Goal: Feedback & Contribution: Leave review/rating

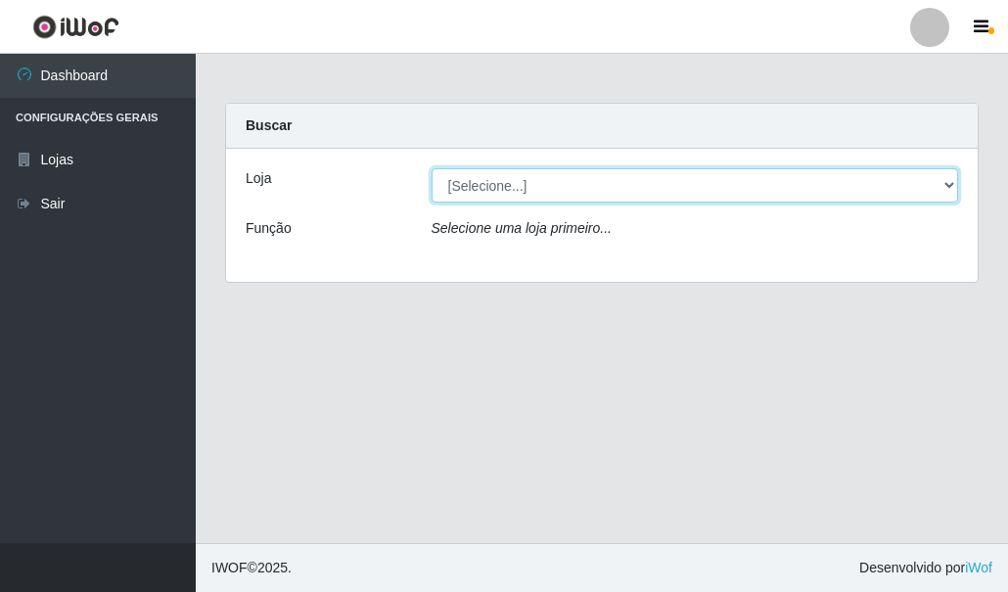
click at [457, 178] on select "[Selecione...] Hiper Queiroz - [GEOGRAPHIC_DATA]" at bounding box center [694, 185] width 527 height 34
select select "513"
click at [431, 168] on select "[Selecione...] Hiper Queiroz - [GEOGRAPHIC_DATA]" at bounding box center [694, 185] width 527 height 34
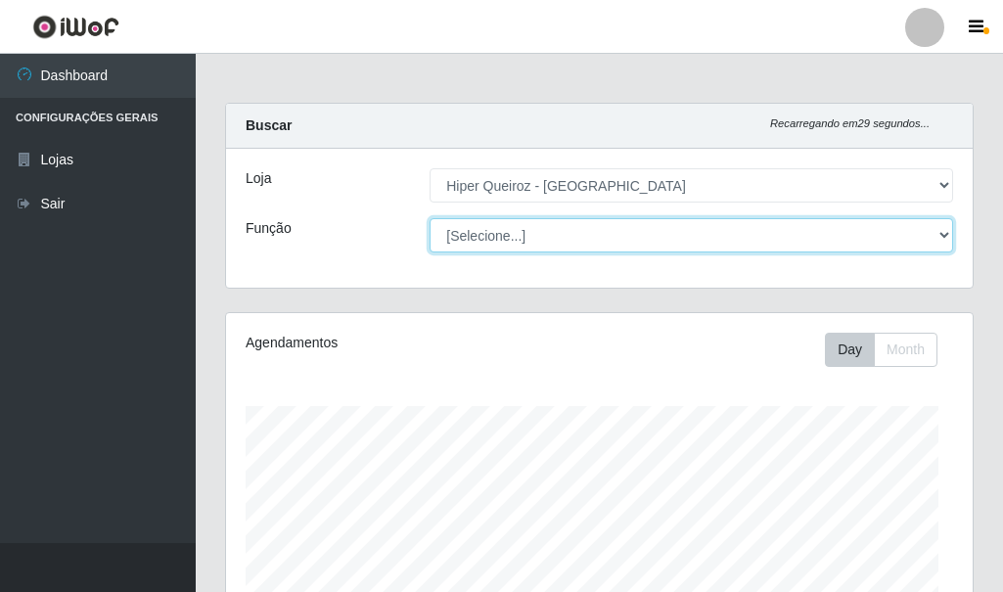
click at [474, 239] on select "[Selecione...] Embalador Embalador + Embalador ++ Operador de Caixa Operador de…" at bounding box center [690, 235] width 523 height 34
select select "1"
click at [429, 218] on select "[Selecione...] Embalador Embalador + Embalador ++ Operador de Caixa Operador de…" at bounding box center [690, 235] width 523 height 34
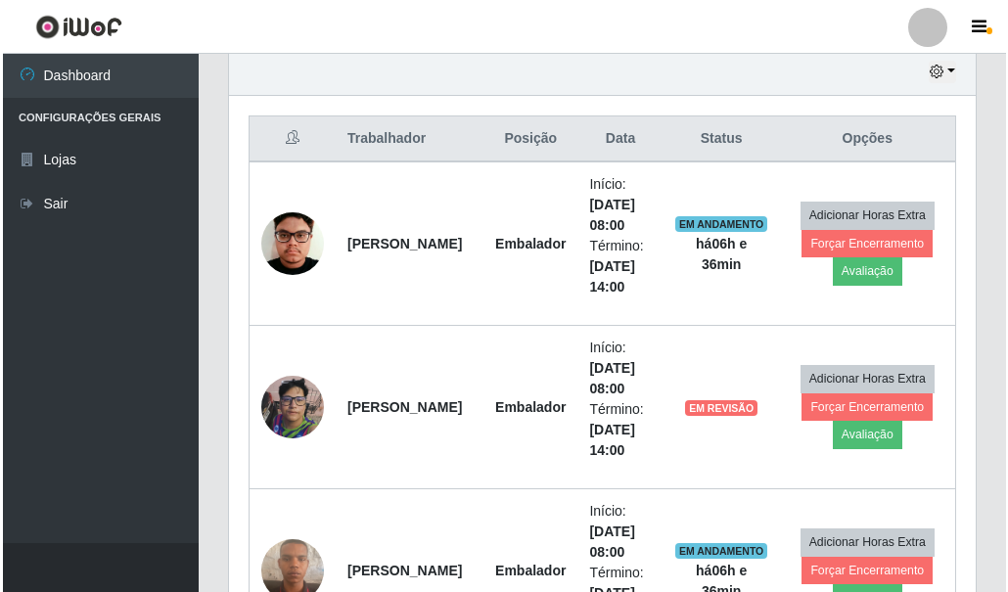
scroll to position [783, 0]
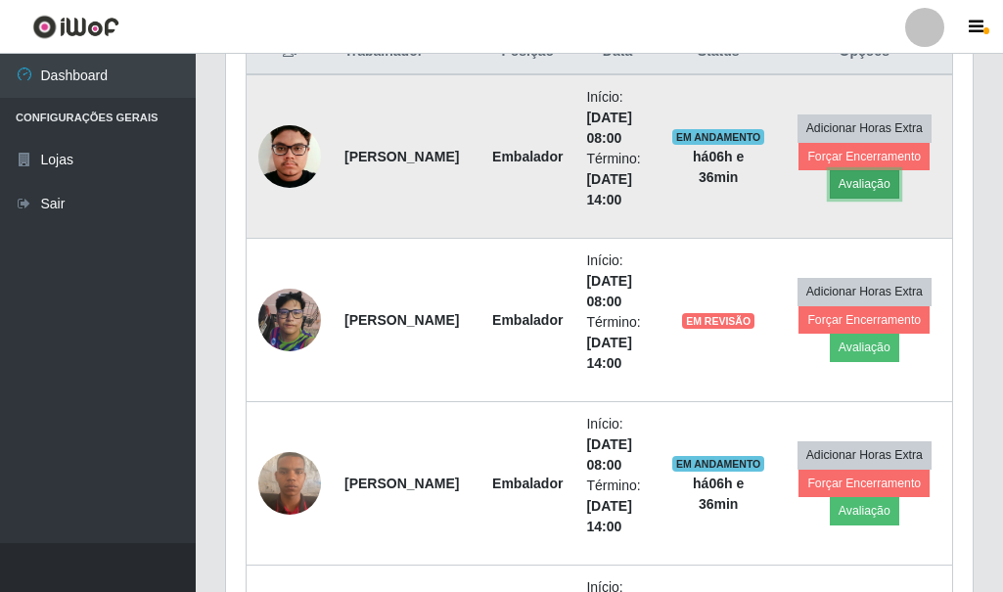
click at [881, 187] on button "Avaliação" at bounding box center [864, 183] width 69 height 27
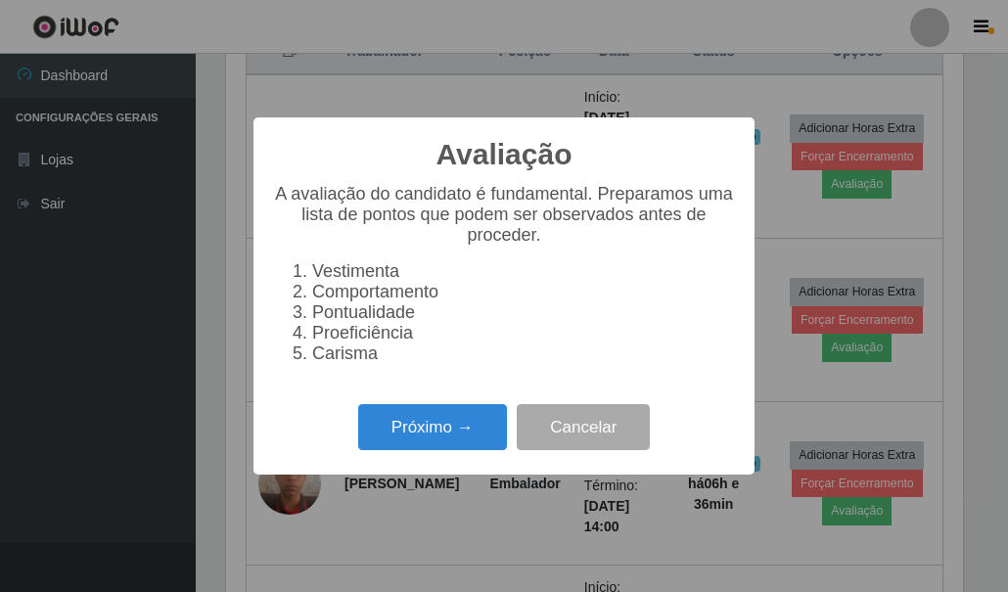
scroll to position [406, 737]
click at [458, 437] on button "Próximo →" at bounding box center [432, 427] width 149 height 46
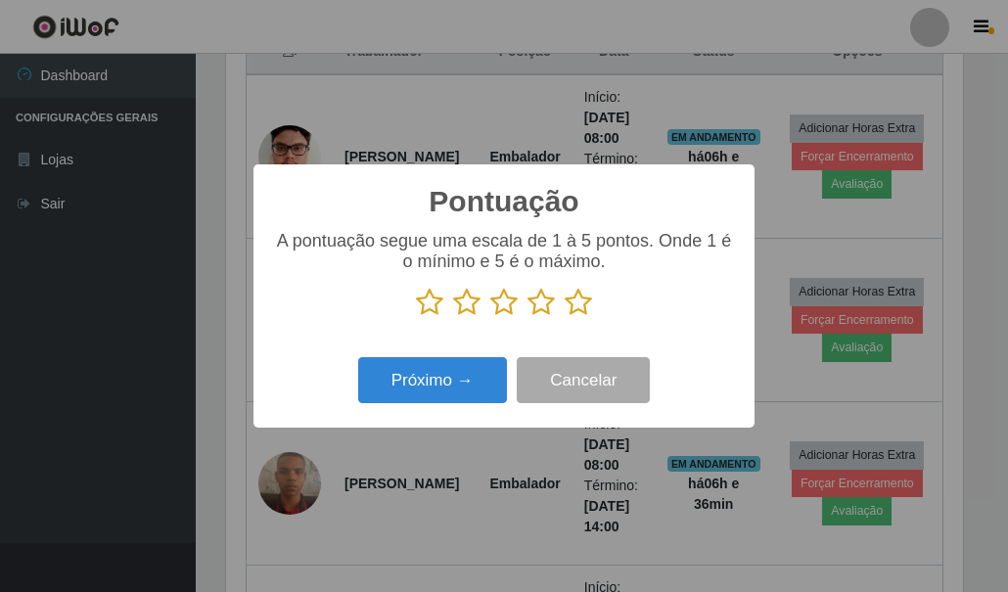
scroll to position [977828, 977497]
click at [507, 312] on icon at bounding box center [503, 302] width 27 height 29
click at [490, 317] on input "radio" at bounding box center [490, 317] width 0 height 0
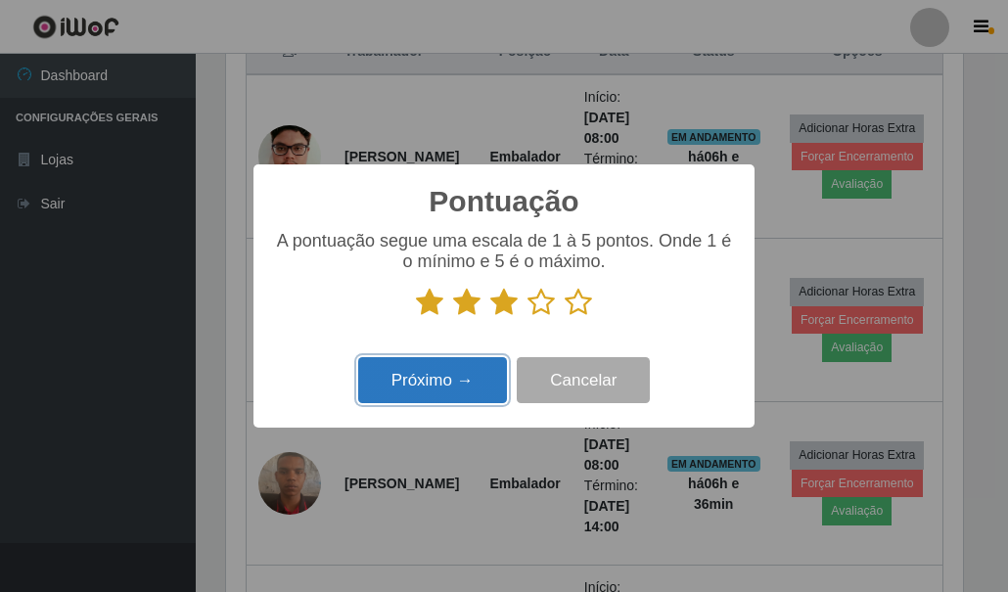
click at [463, 381] on button "Próximo →" at bounding box center [432, 380] width 149 height 46
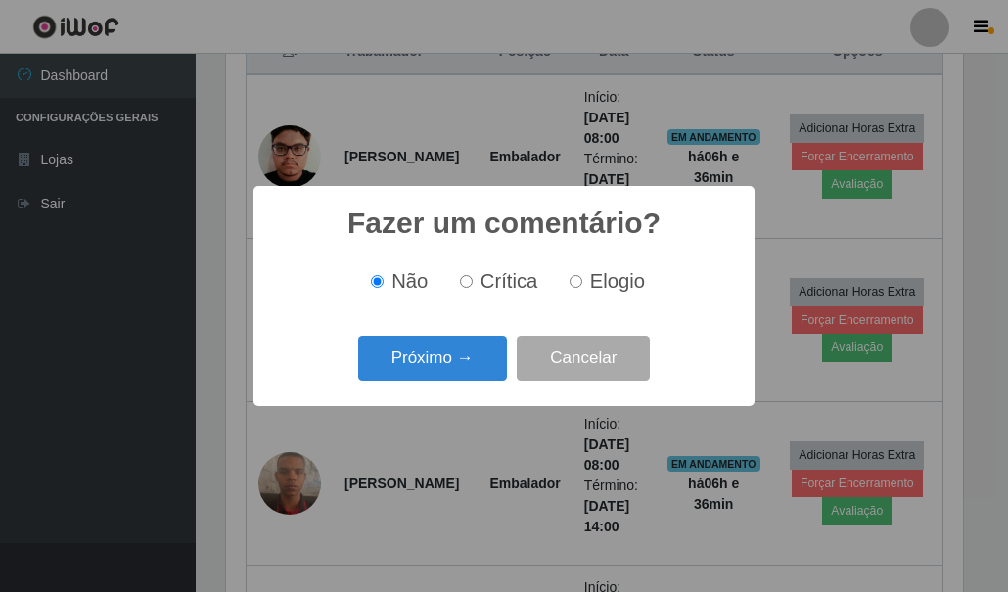
click at [570, 283] on input "Elogio" at bounding box center [575, 281] width 13 height 13
radio input "true"
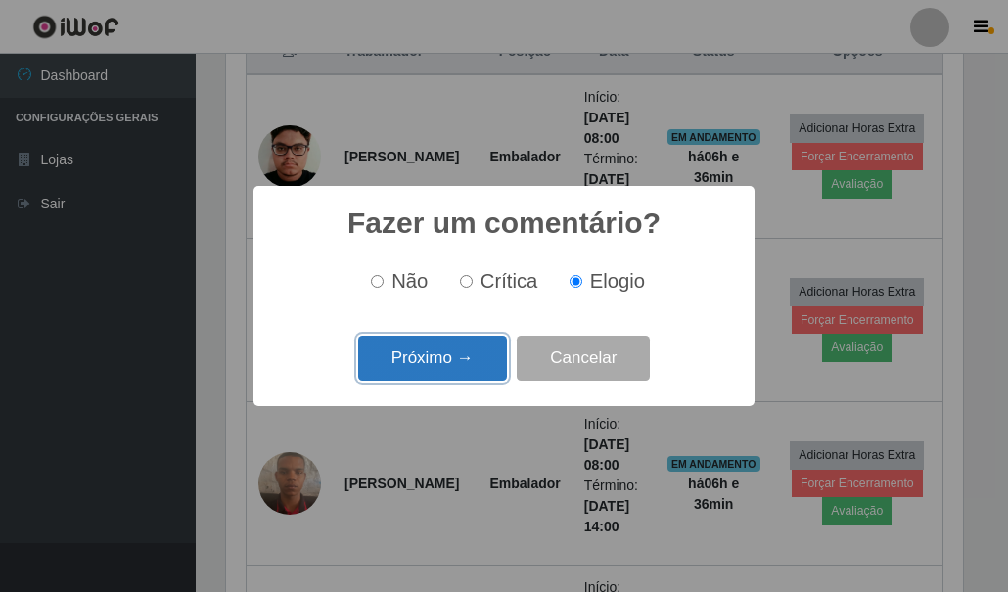
click at [402, 359] on button "Próximo →" at bounding box center [432, 359] width 149 height 46
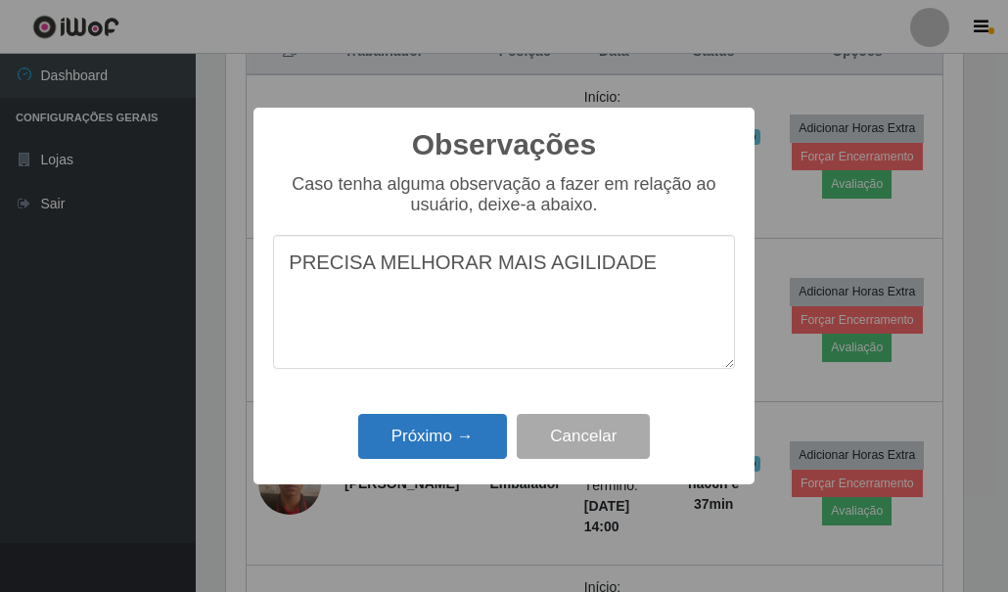
type textarea "PRECISA MELHORAR MAIS AGILIDADE"
click at [410, 444] on button "Próximo →" at bounding box center [432, 437] width 149 height 46
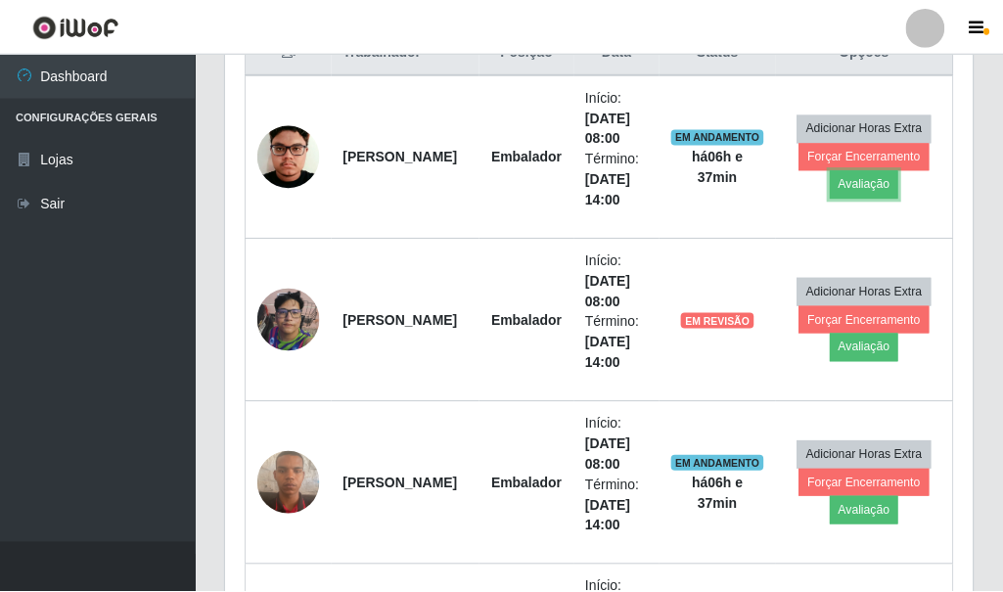
scroll to position [406, 746]
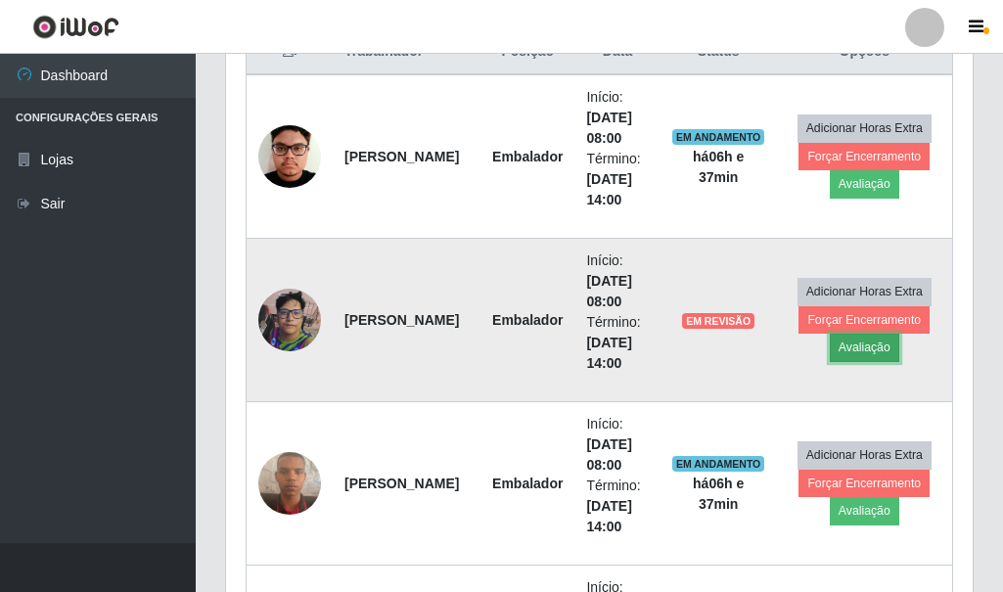
click at [858, 347] on button "Avaliação" at bounding box center [864, 347] width 69 height 27
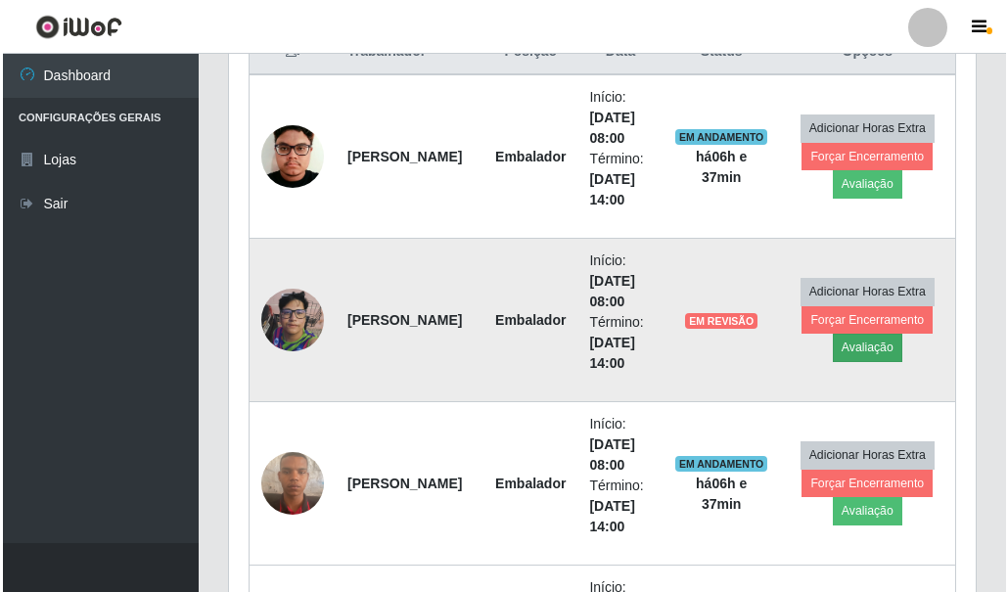
scroll to position [406, 737]
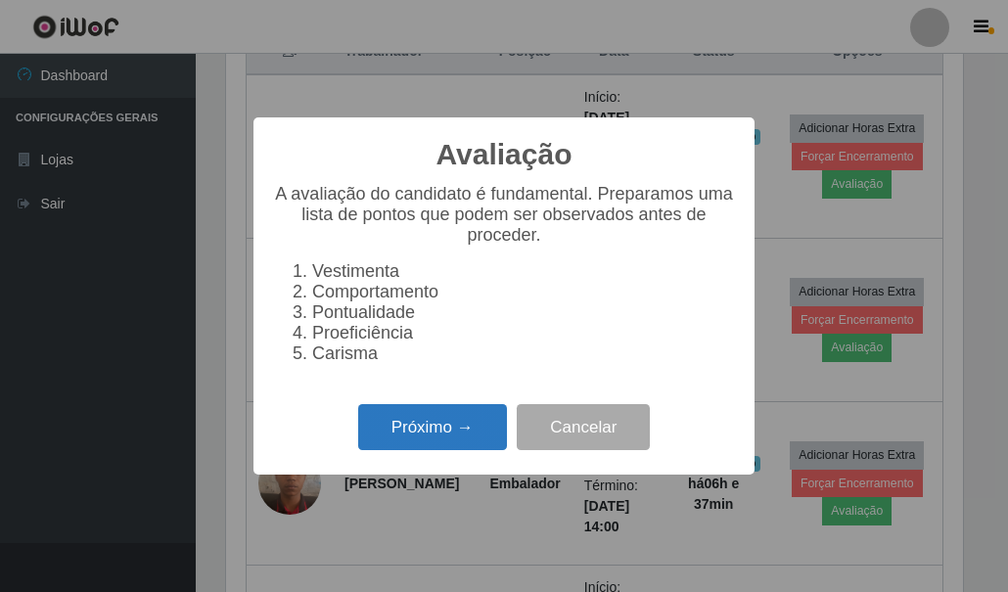
click at [431, 447] on button "Próximo →" at bounding box center [432, 427] width 149 height 46
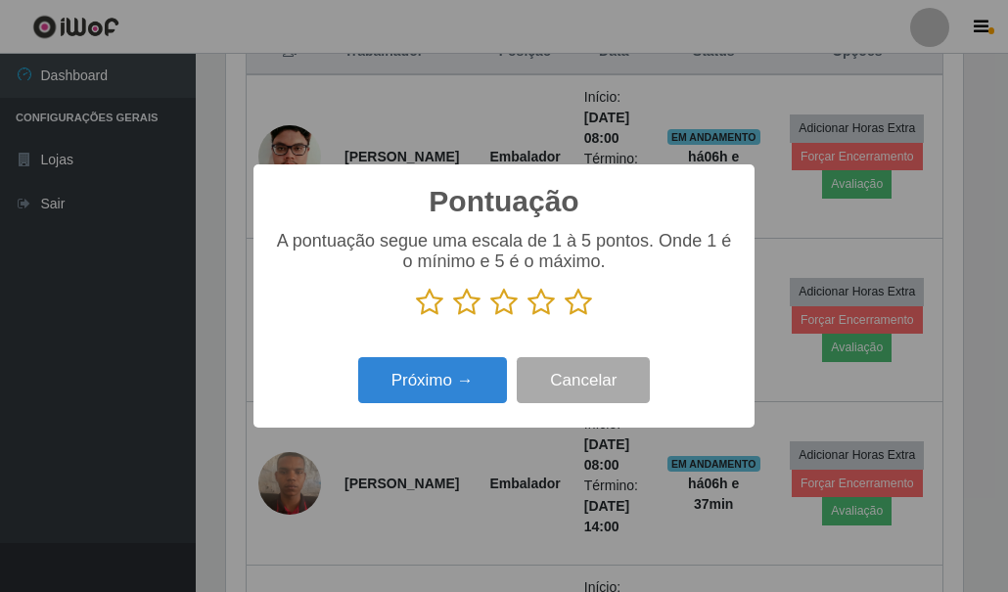
click at [584, 309] on icon at bounding box center [577, 302] width 27 height 29
click at [564, 317] on input "radio" at bounding box center [564, 317] width 0 height 0
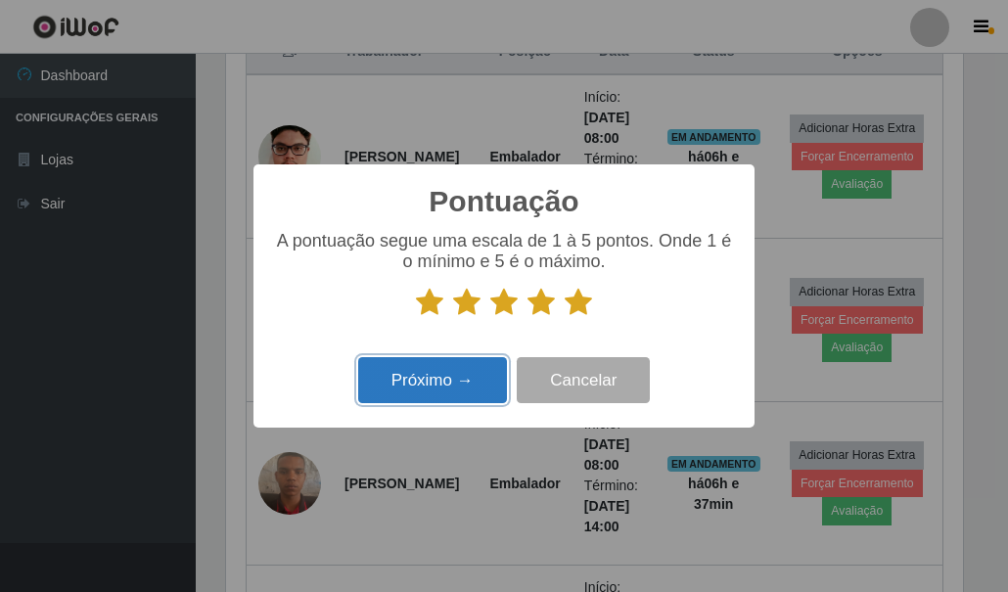
click at [443, 374] on button "Próximo →" at bounding box center [432, 380] width 149 height 46
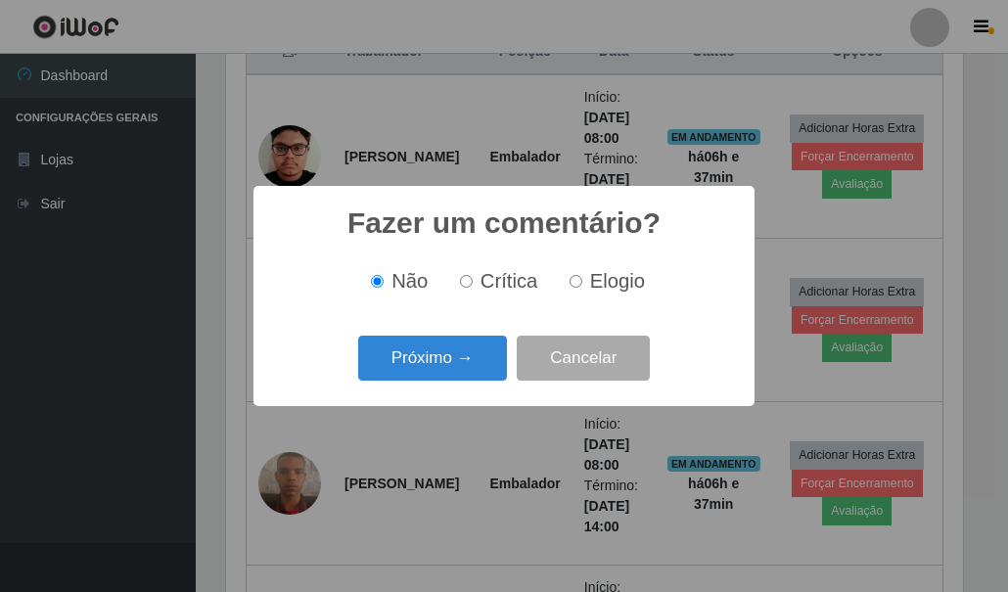
click at [587, 280] on label "Elogio" at bounding box center [603, 281] width 83 height 22
click at [582, 280] on input "Elogio" at bounding box center [575, 281] width 13 height 13
radio input "true"
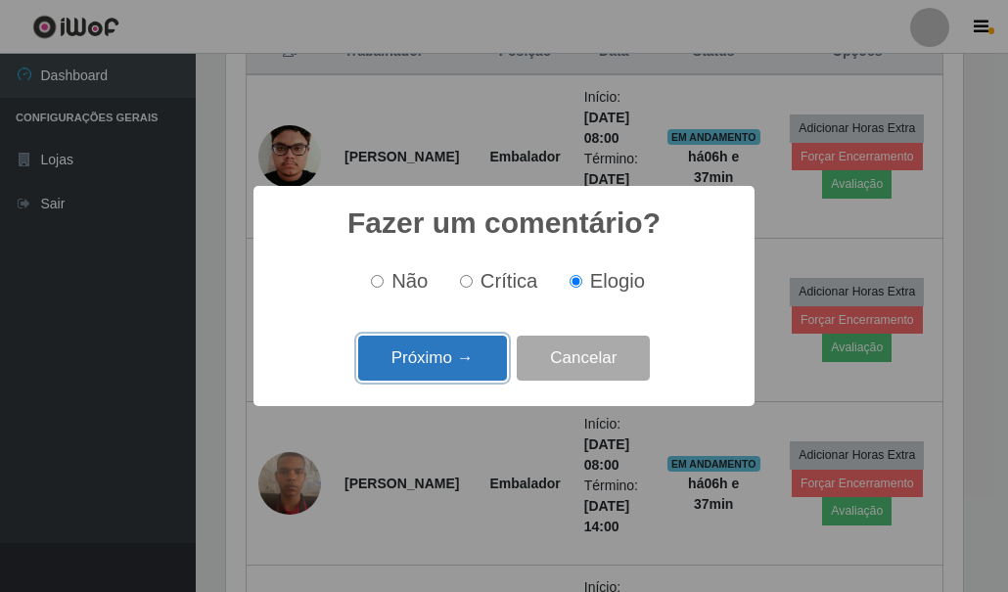
click at [468, 354] on button "Próximo →" at bounding box center [432, 359] width 149 height 46
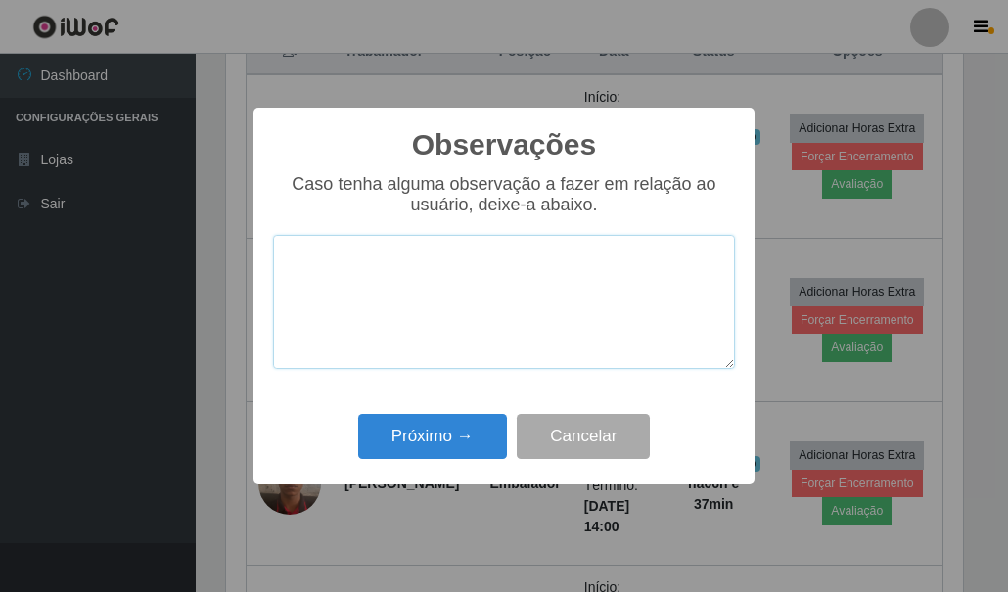
click at [478, 260] on textarea at bounding box center [504, 302] width 462 height 134
type textarea "N"
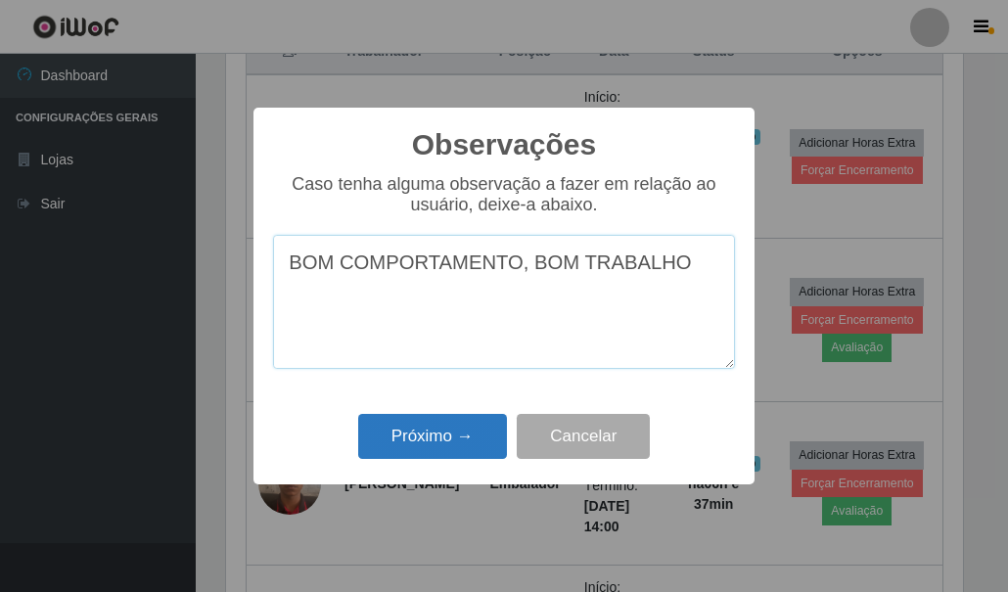
type textarea "BOM COMPORTAMENTO, BOM TRABALHO"
click at [445, 435] on button "Próximo →" at bounding box center [432, 437] width 149 height 46
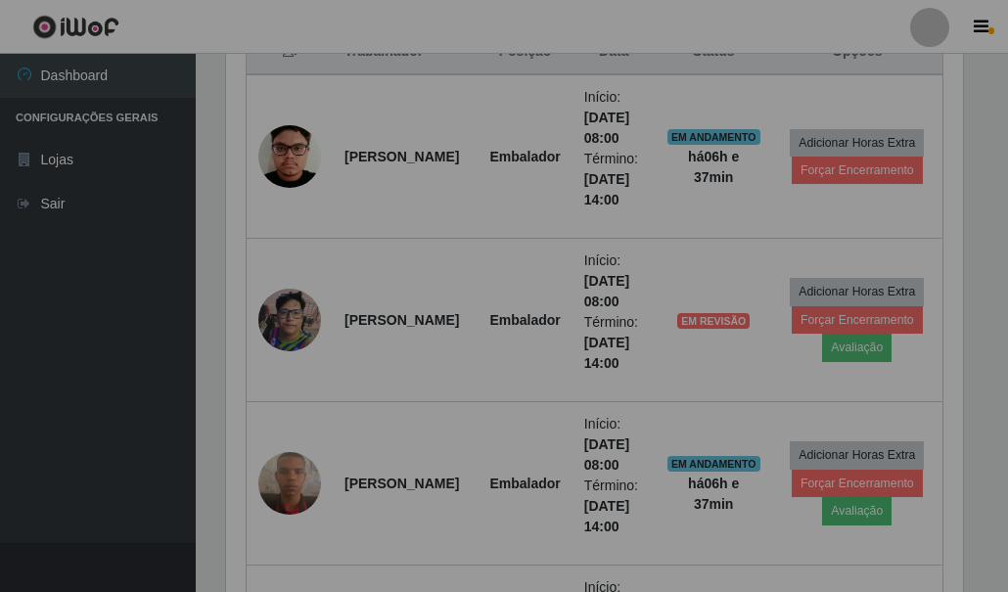
scroll to position [406, 746]
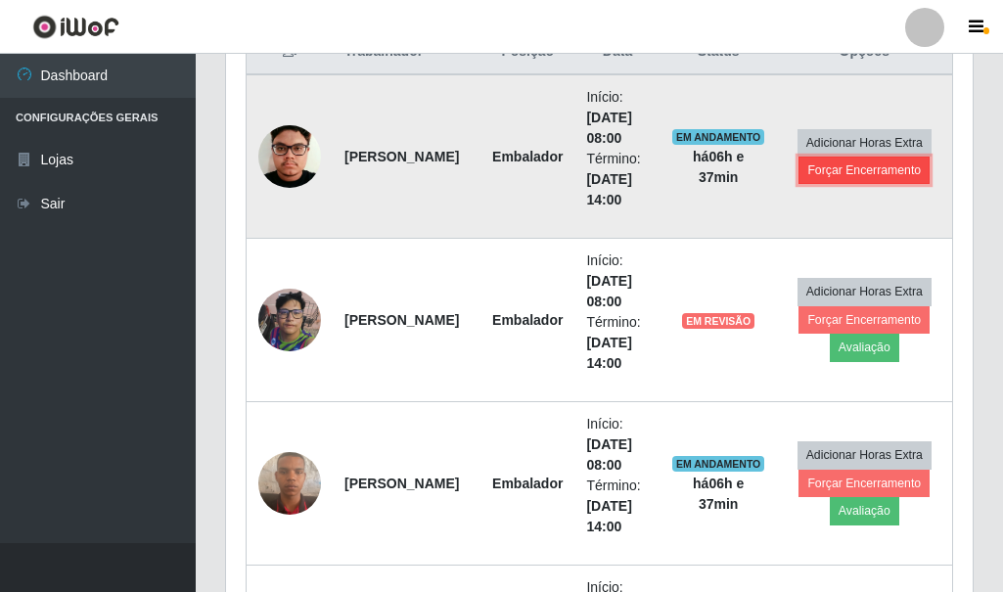
click at [886, 172] on button "Forçar Encerramento" at bounding box center [863, 170] width 131 height 27
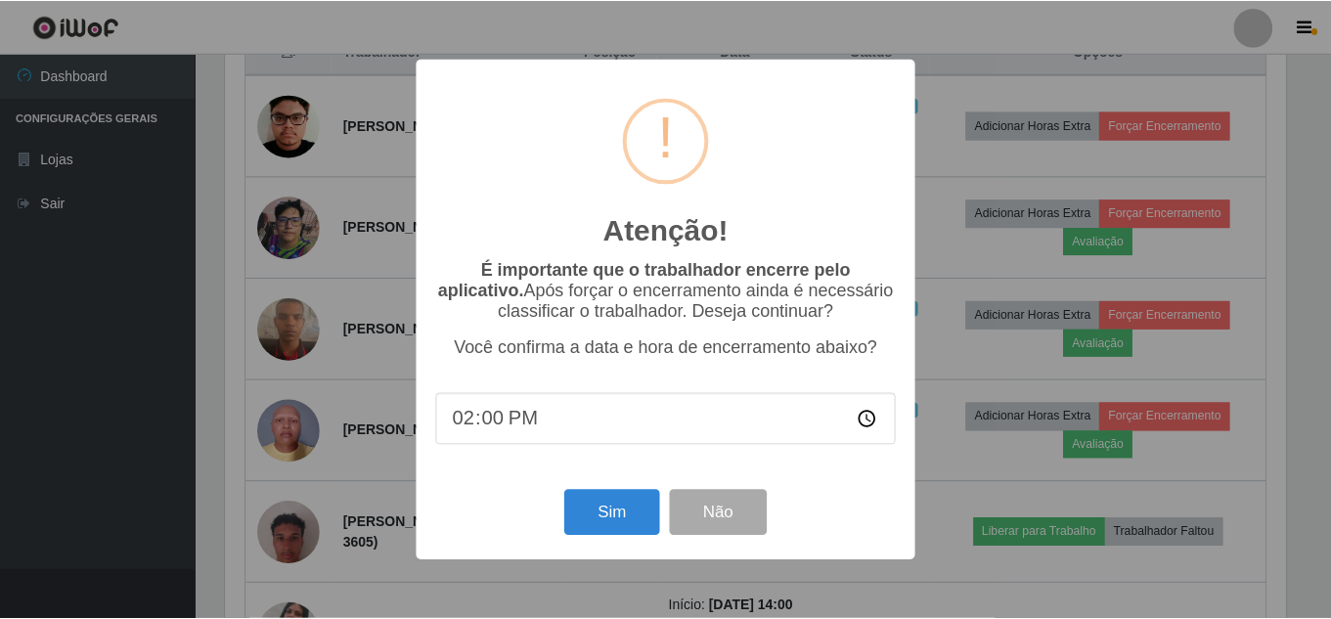
scroll to position [406, 1065]
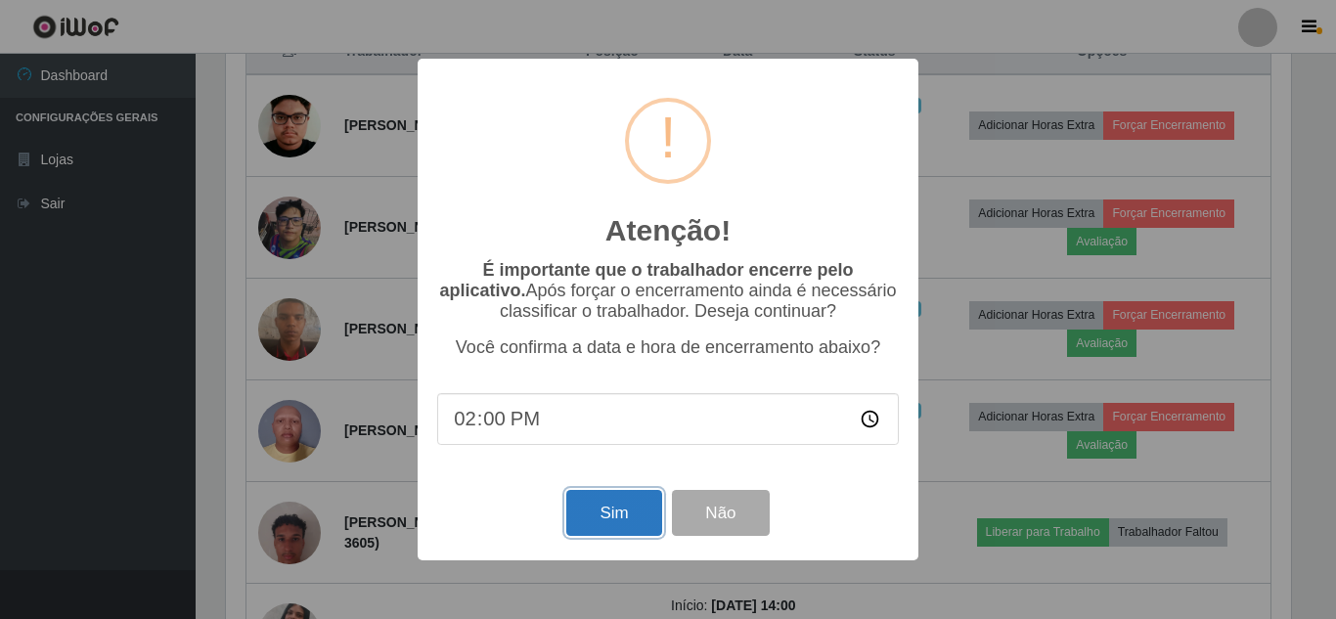
click at [604, 507] on button "Sim" at bounding box center [613, 513] width 95 height 46
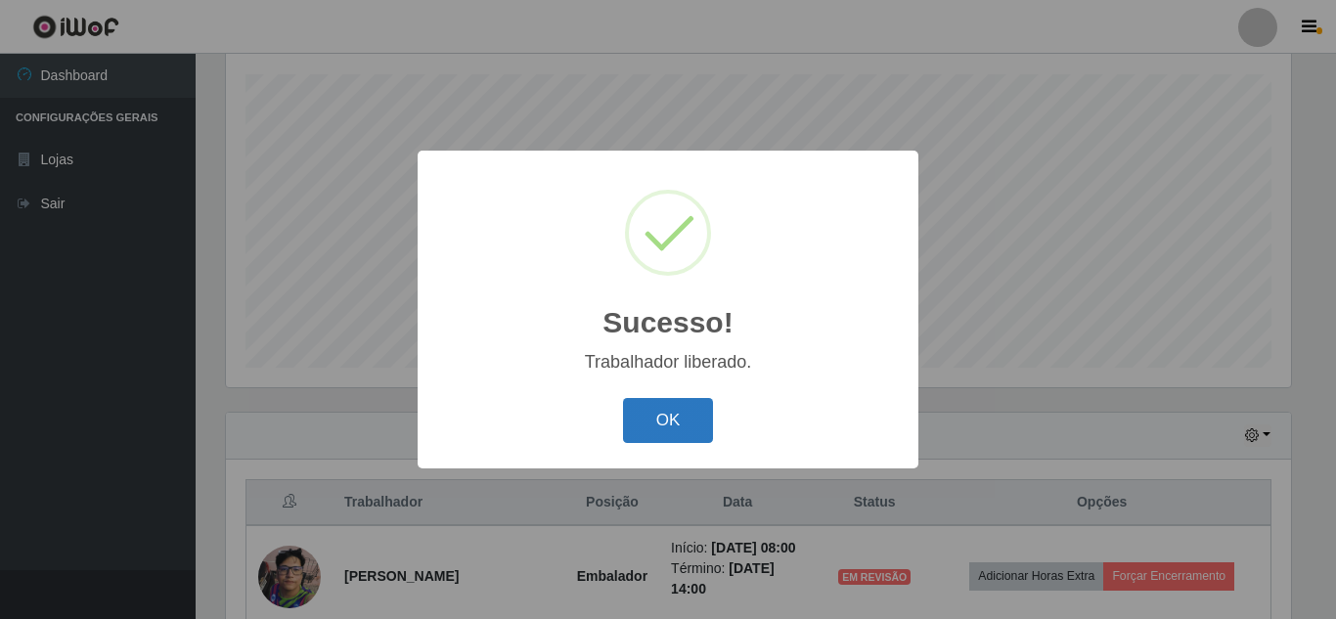
click at [690, 416] on button "OK" at bounding box center [668, 421] width 91 height 46
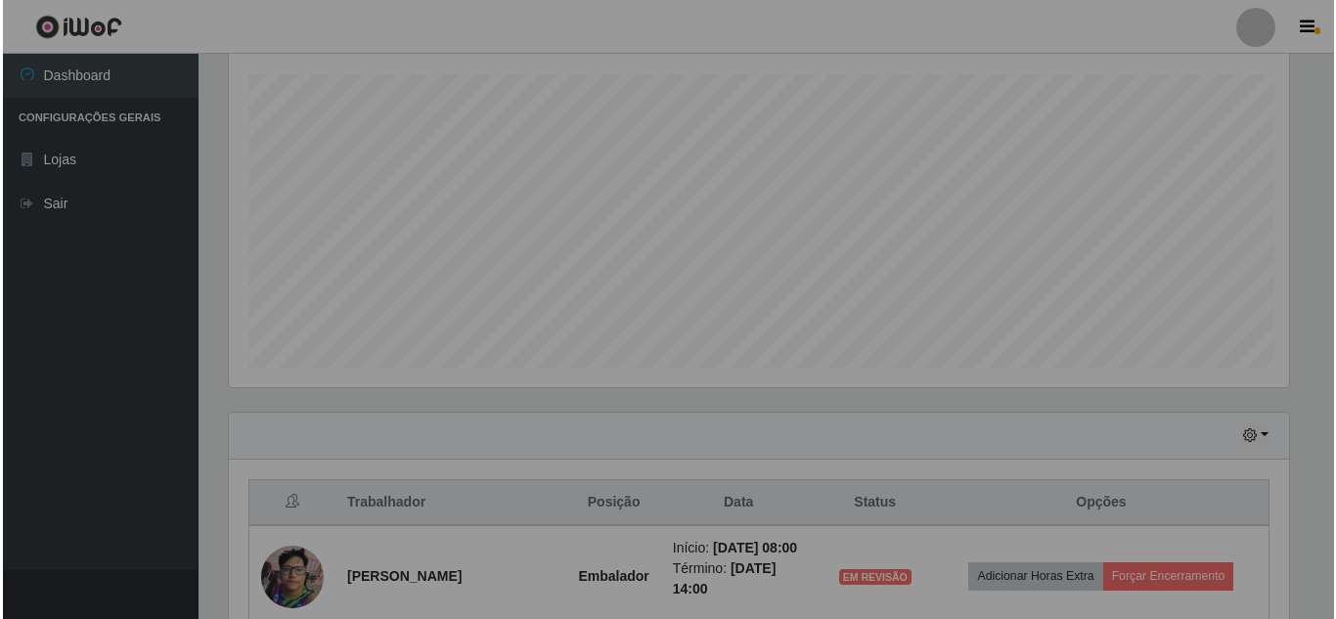
scroll to position [406, 1075]
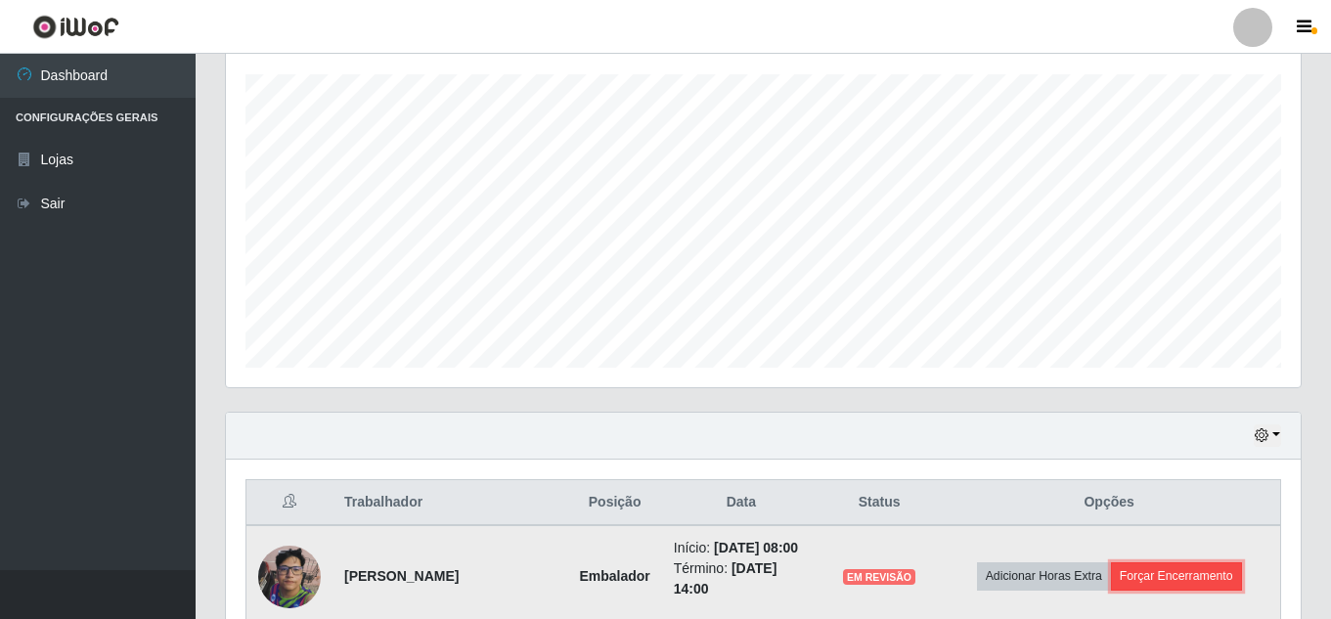
click at [1007, 583] on button "Forçar Encerramento" at bounding box center [1176, 575] width 131 height 27
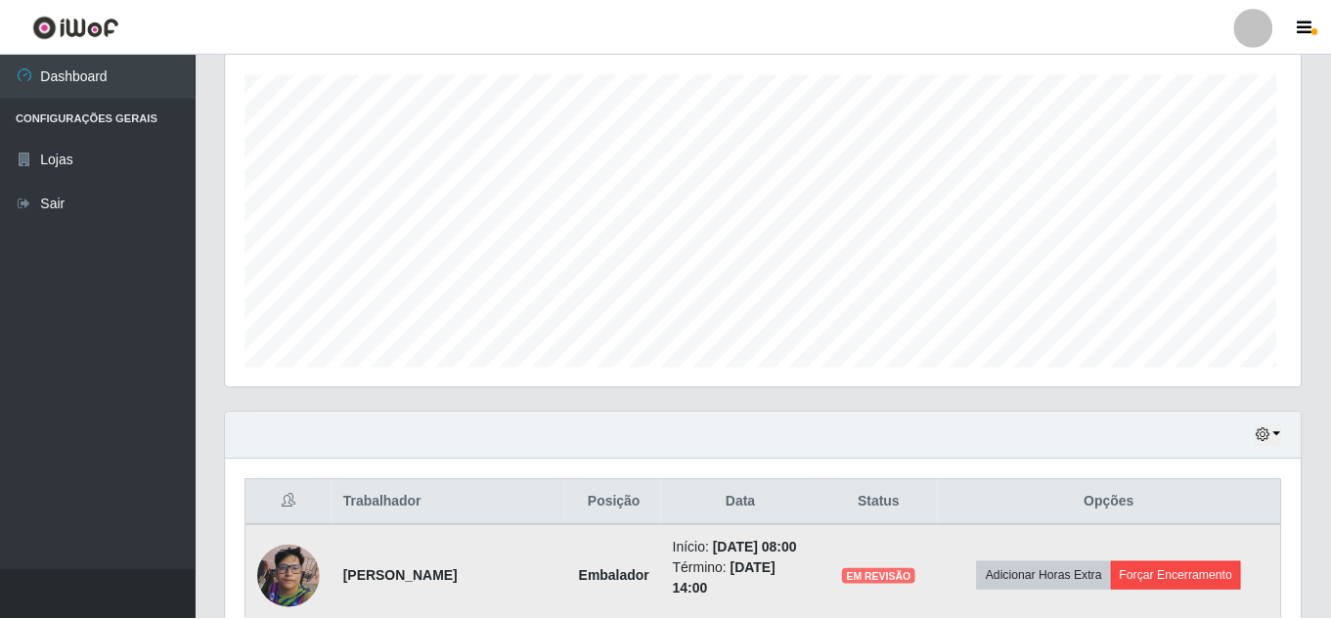
scroll to position [406, 1065]
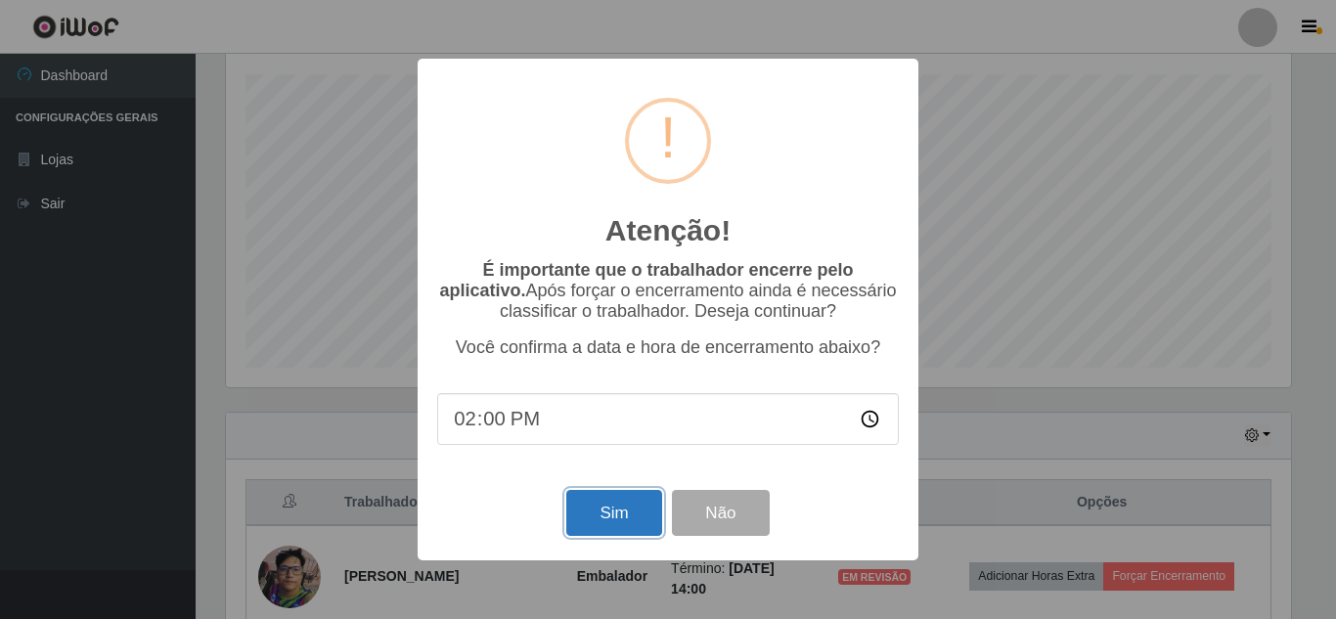
click at [631, 510] on button "Sim" at bounding box center [613, 513] width 95 height 46
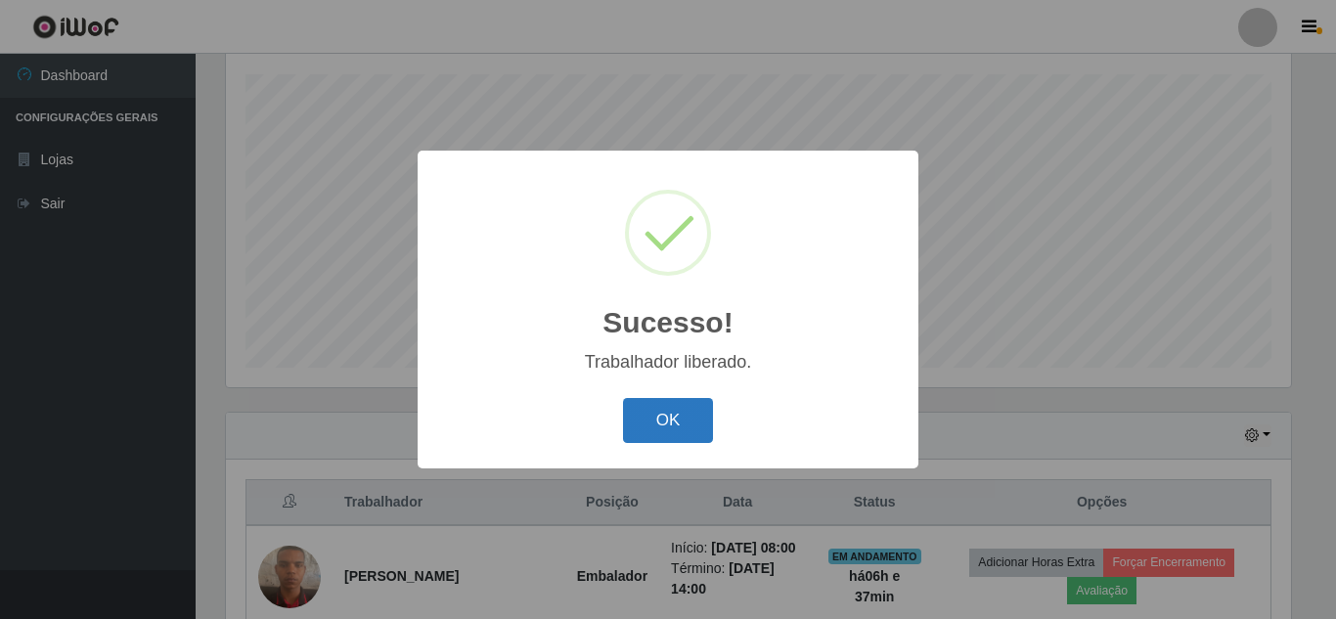
click at [656, 421] on button "OK" at bounding box center [668, 421] width 91 height 46
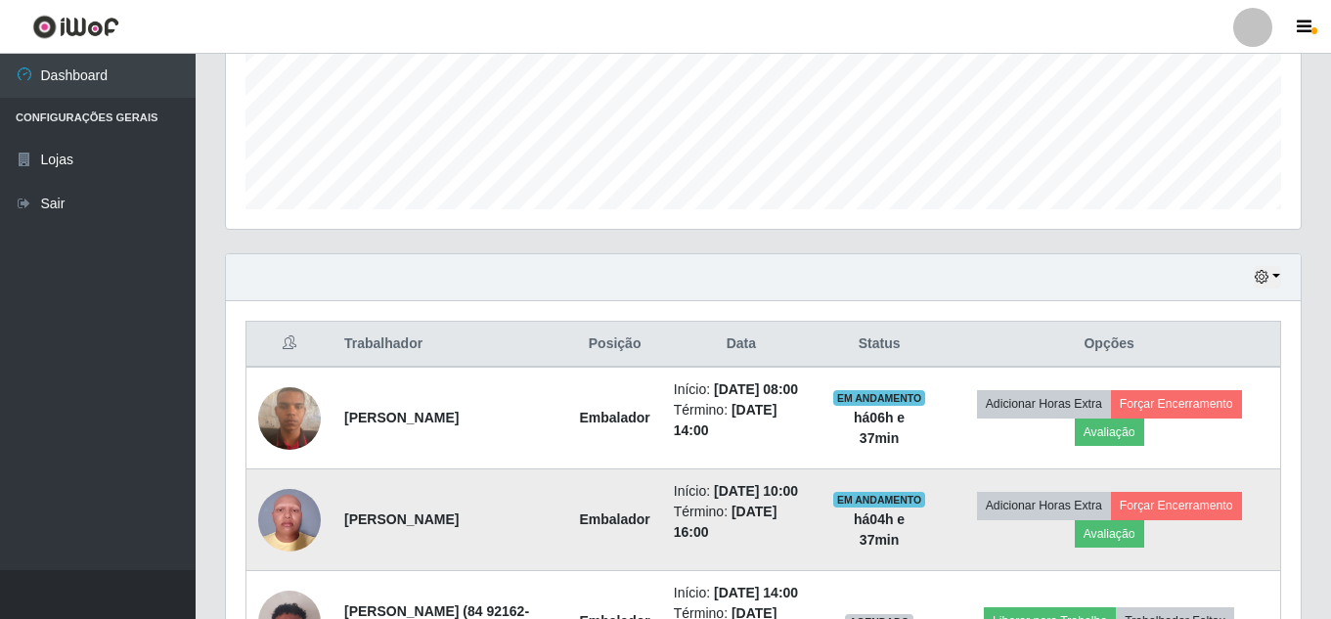
scroll to position [527, 0]
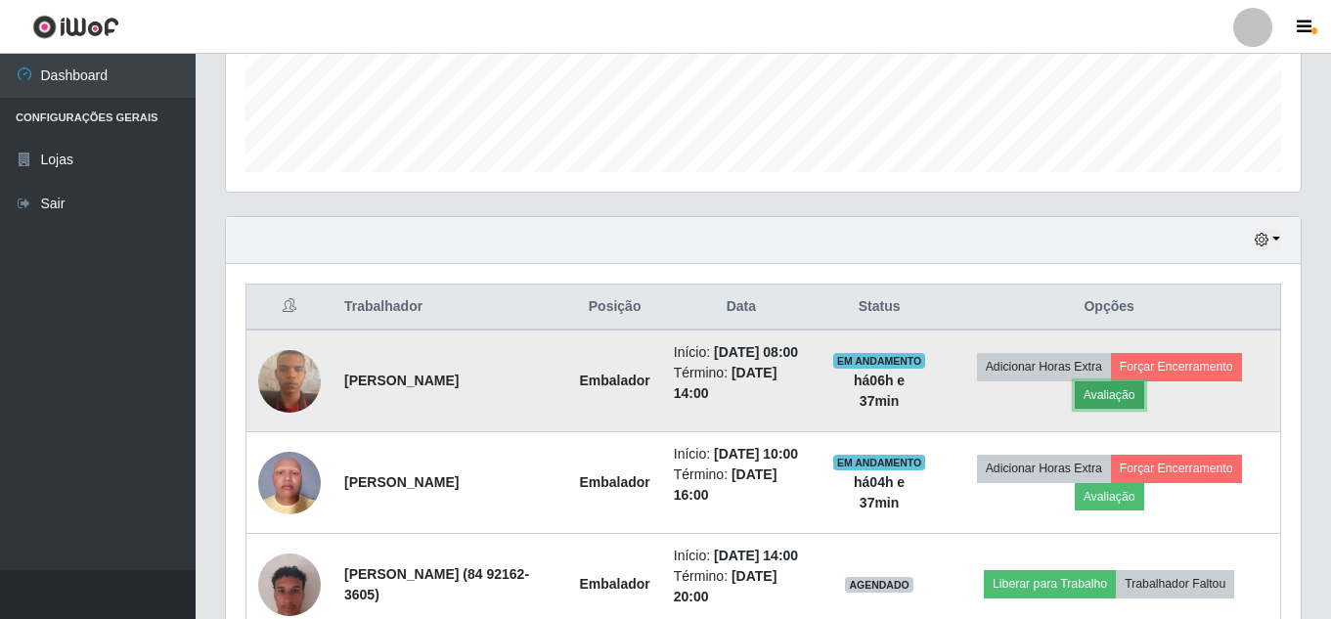
click at [1007, 406] on button "Avaliação" at bounding box center [1109, 395] width 69 height 27
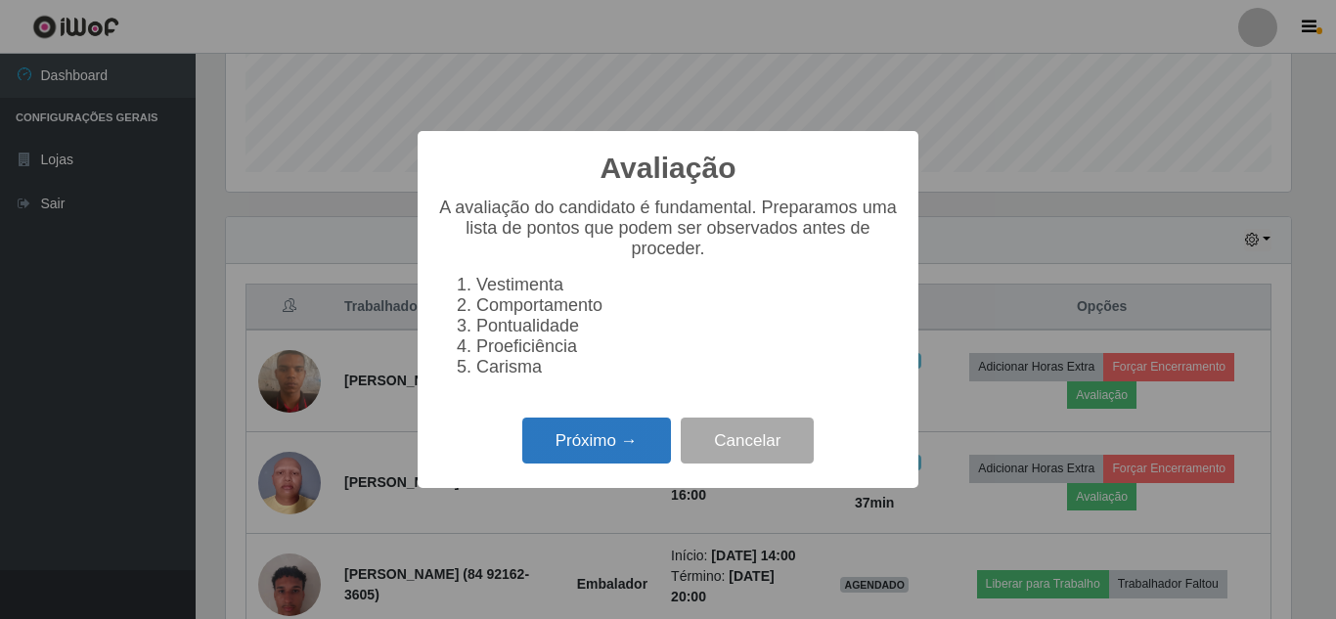
click at [591, 453] on button "Próximo →" at bounding box center [596, 441] width 149 height 46
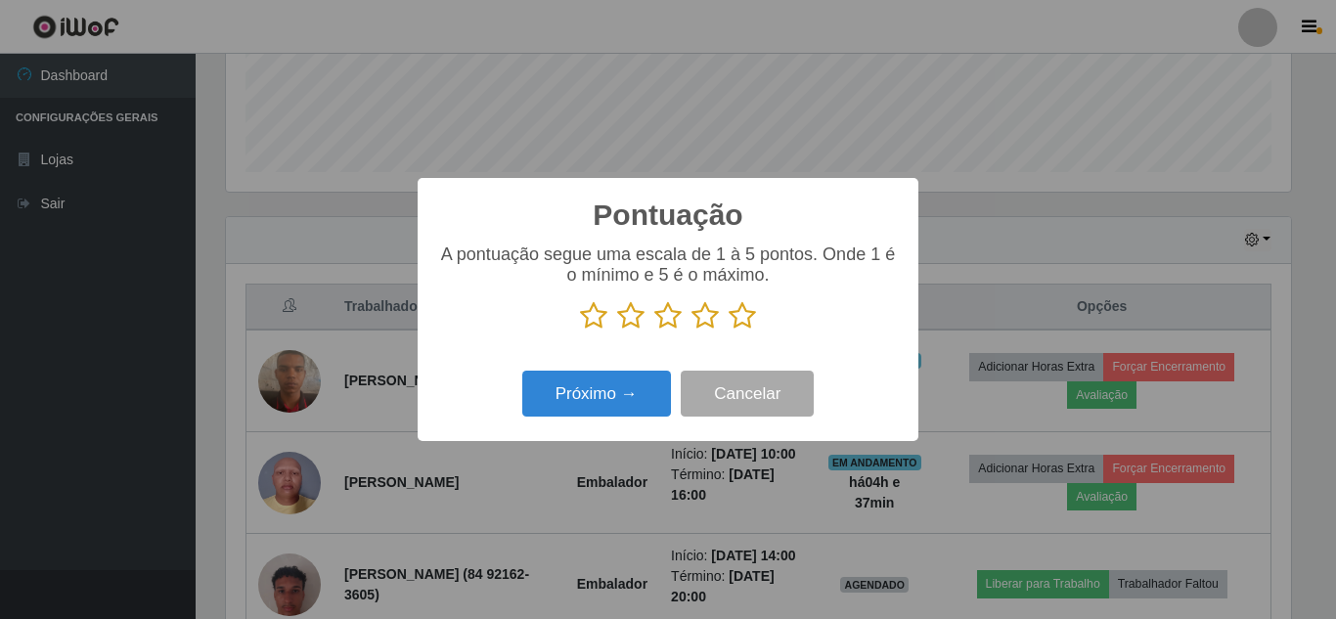
click at [679, 305] on icon at bounding box center [667, 315] width 27 height 29
click at [654, 331] on input "radio" at bounding box center [654, 331] width 0 height 0
click at [634, 323] on icon at bounding box center [630, 315] width 27 height 29
click at [617, 331] on input "radio" at bounding box center [617, 331] width 0 height 0
click at [620, 402] on button "Próximo →" at bounding box center [596, 394] width 149 height 46
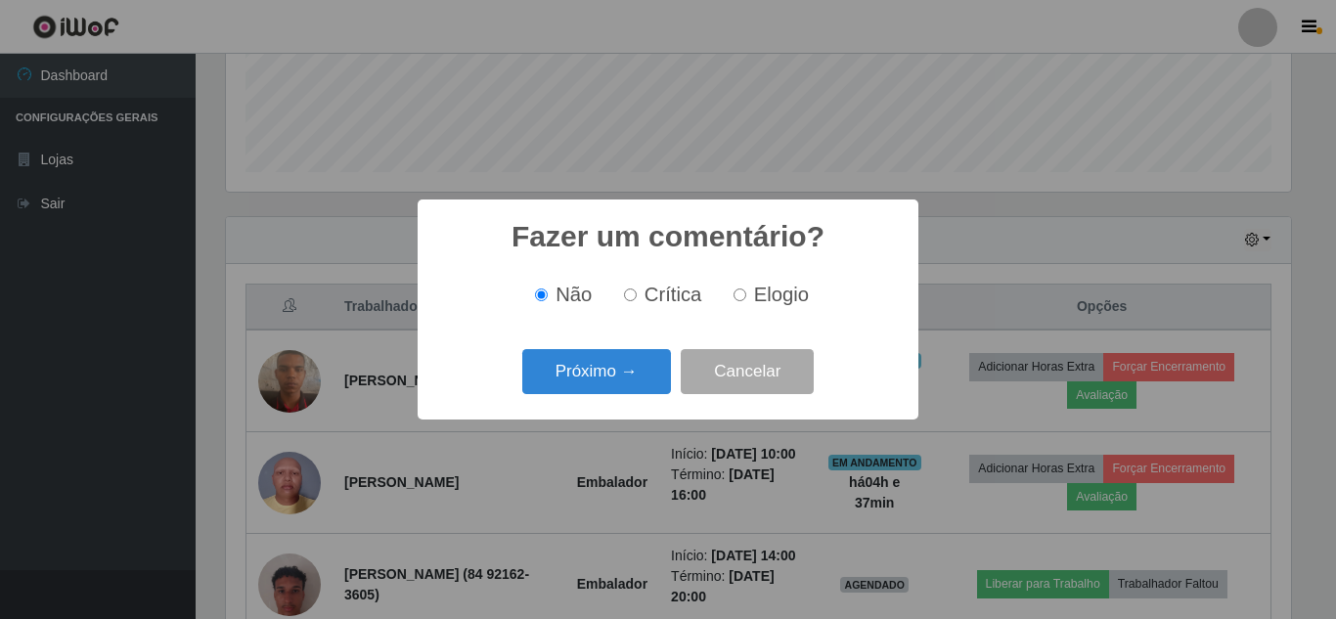
click at [632, 295] on input "Crítica" at bounding box center [630, 295] width 13 height 13
radio input "true"
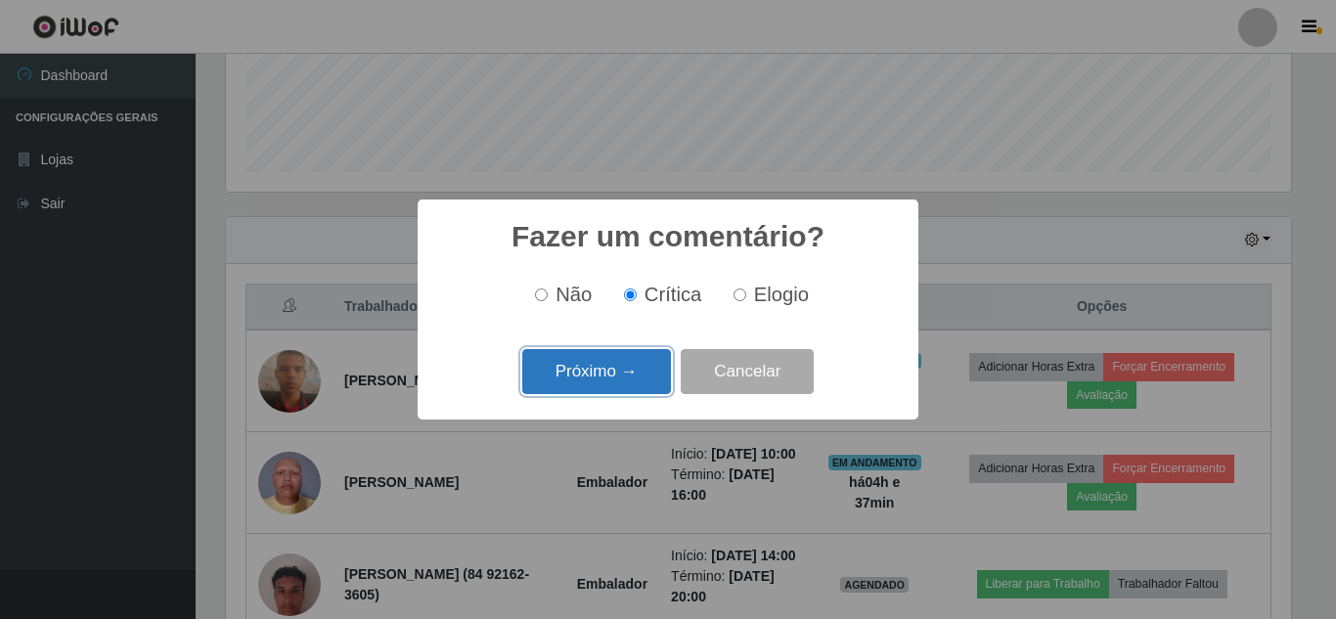
click at [586, 378] on button "Próximo →" at bounding box center [596, 372] width 149 height 46
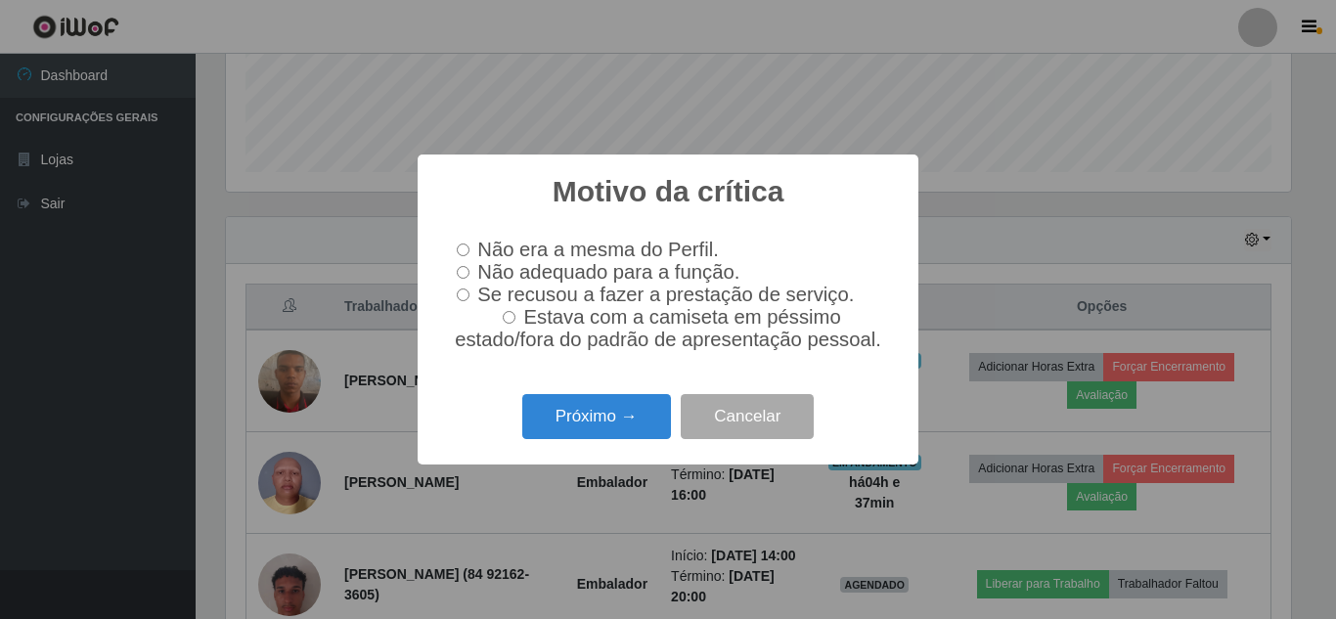
click at [462, 268] on input "Não adequado para a função." at bounding box center [463, 272] width 13 height 13
radio input "true"
click at [577, 427] on button "Próximo →" at bounding box center [596, 417] width 149 height 46
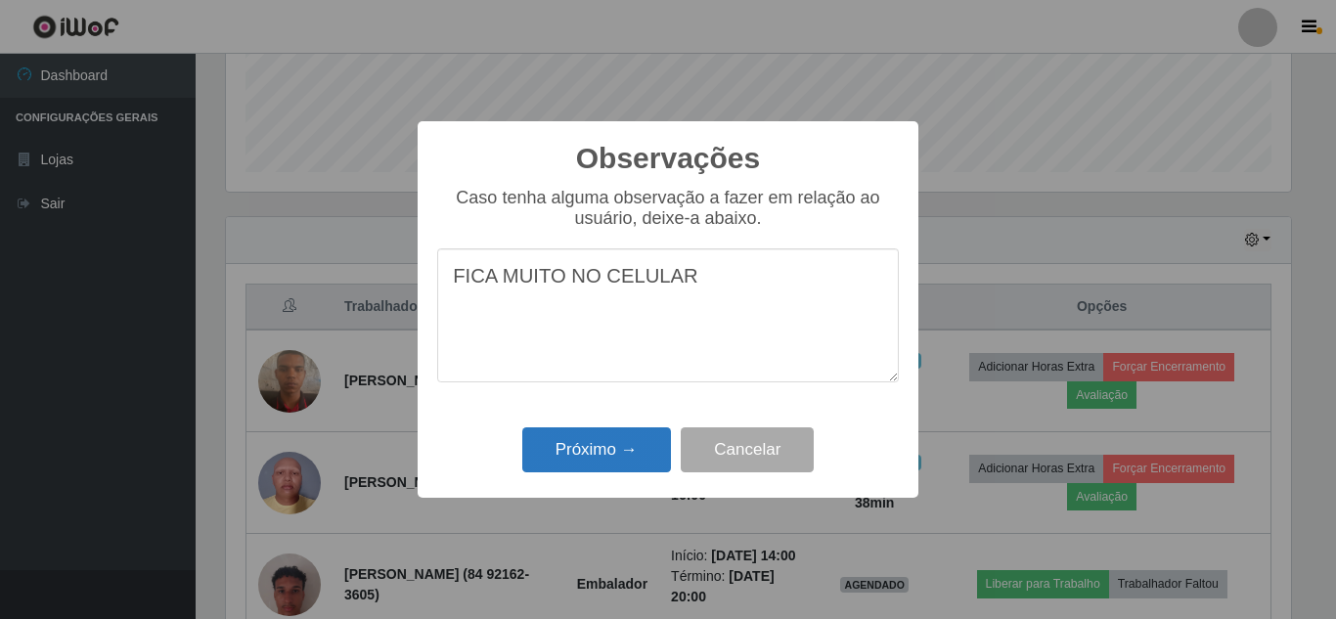
type textarea "FICA MUITO NO CELULAR"
click at [591, 458] on button "Próximo →" at bounding box center [596, 450] width 149 height 46
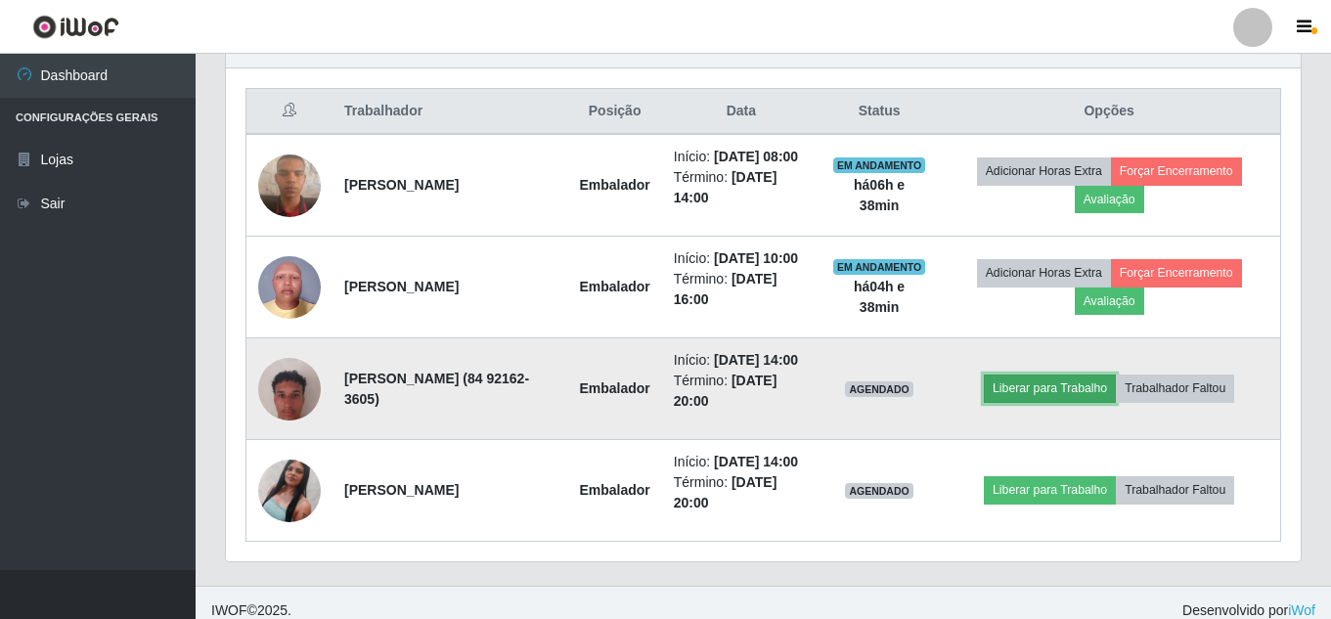
click at [1007, 402] on button "Liberar para Trabalho" at bounding box center [1050, 388] width 132 height 27
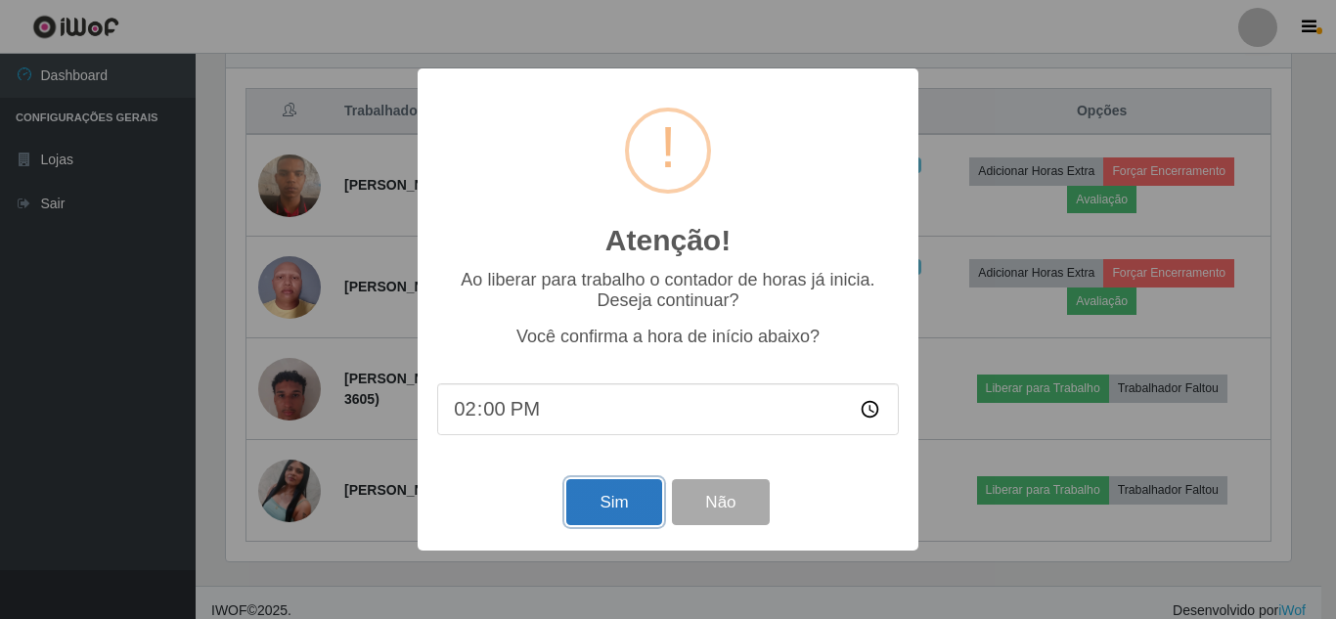
click at [603, 495] on button "Sim" at bounding box center [613, 502] width 95 height 46
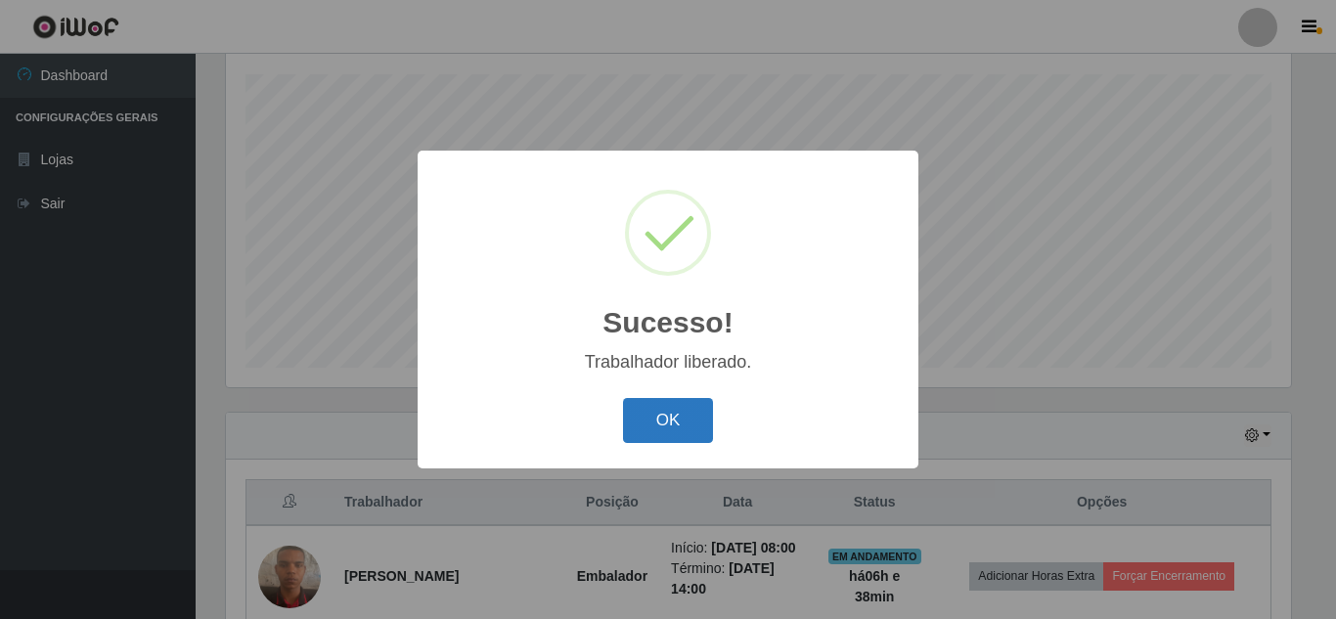
click at [662, 426] on button "OK" at bounding box center [668, 421] width 91 height 46
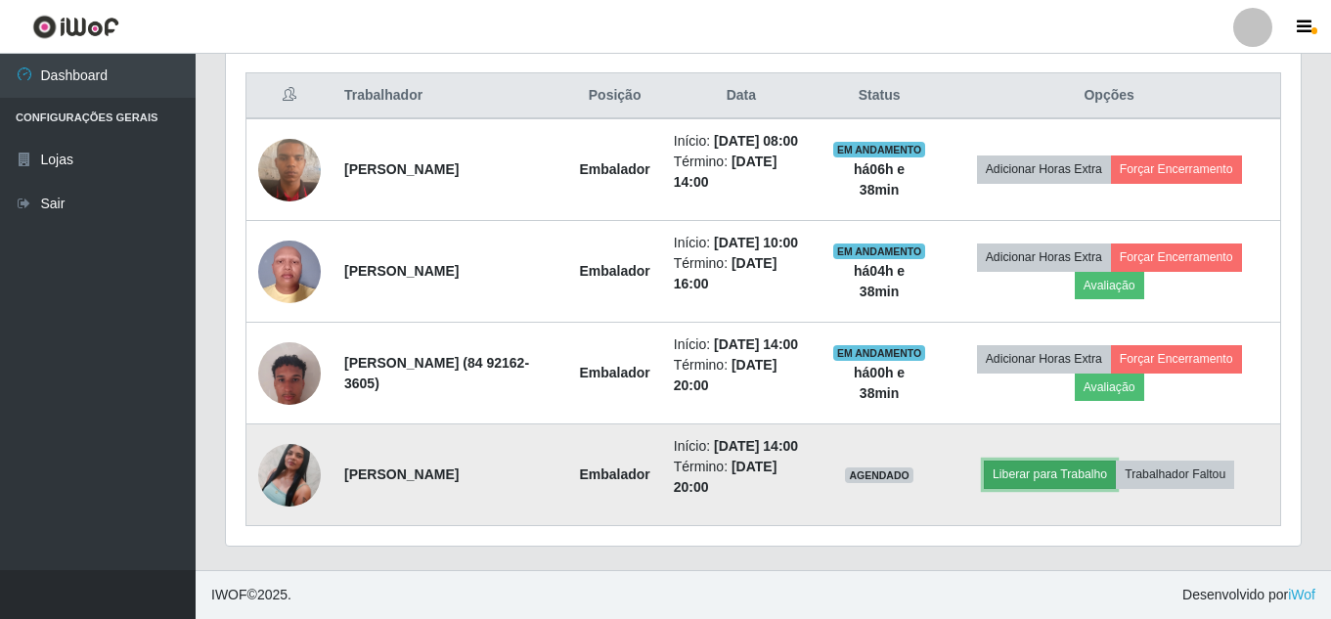
click at [1007, 465] on button "Liberar para Trabalho" at bounding box center [1050, 474] width 132 height 27
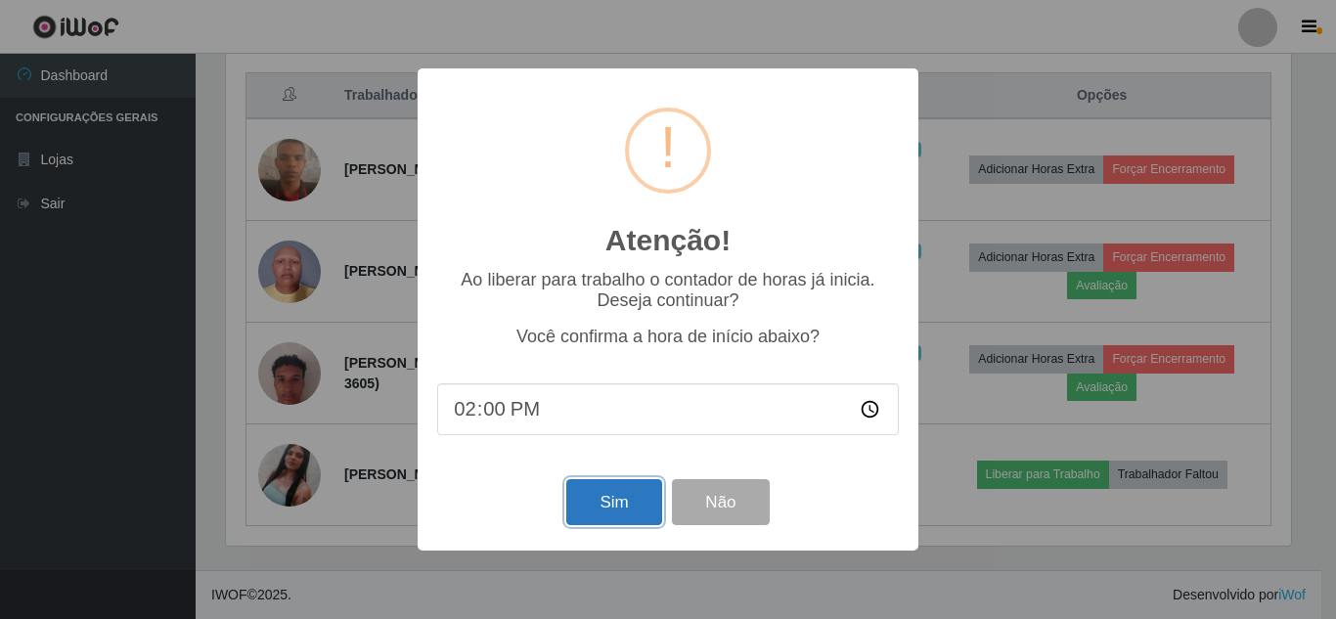
click at [607, 489] on button "Sim" at bounding box center [613, 502] width 95 height 46
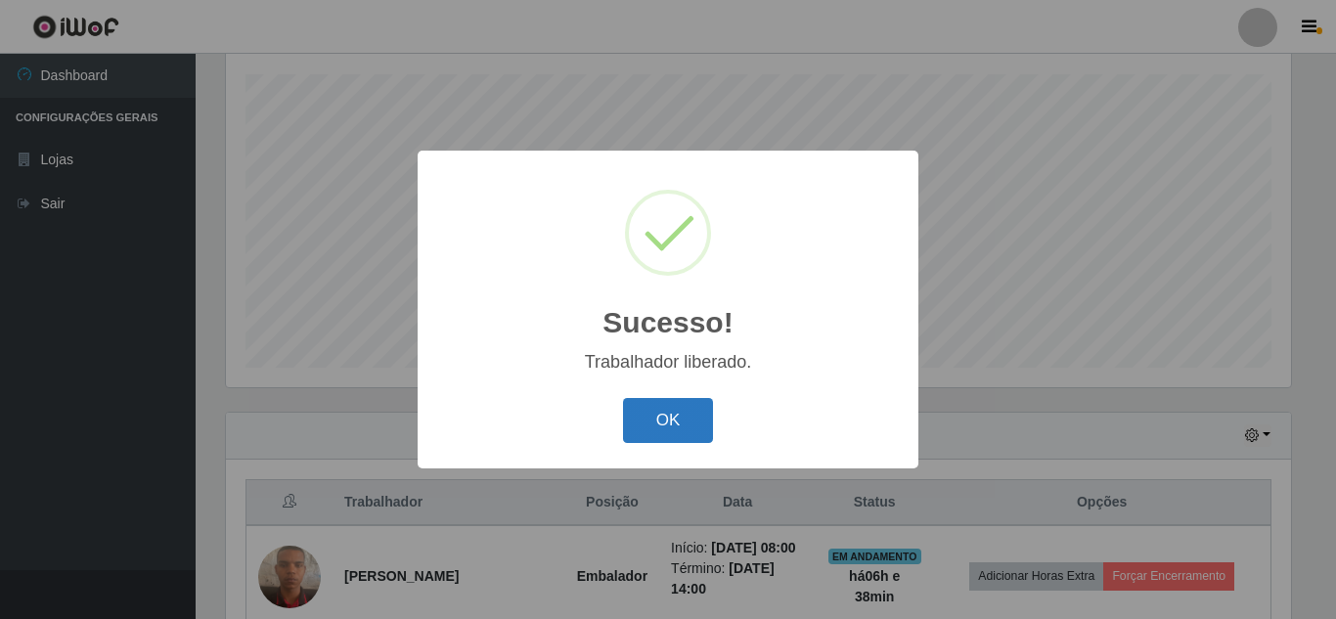
click at [641, 413] on button "OK" at bounding box center [668, 421] width 91 height 46
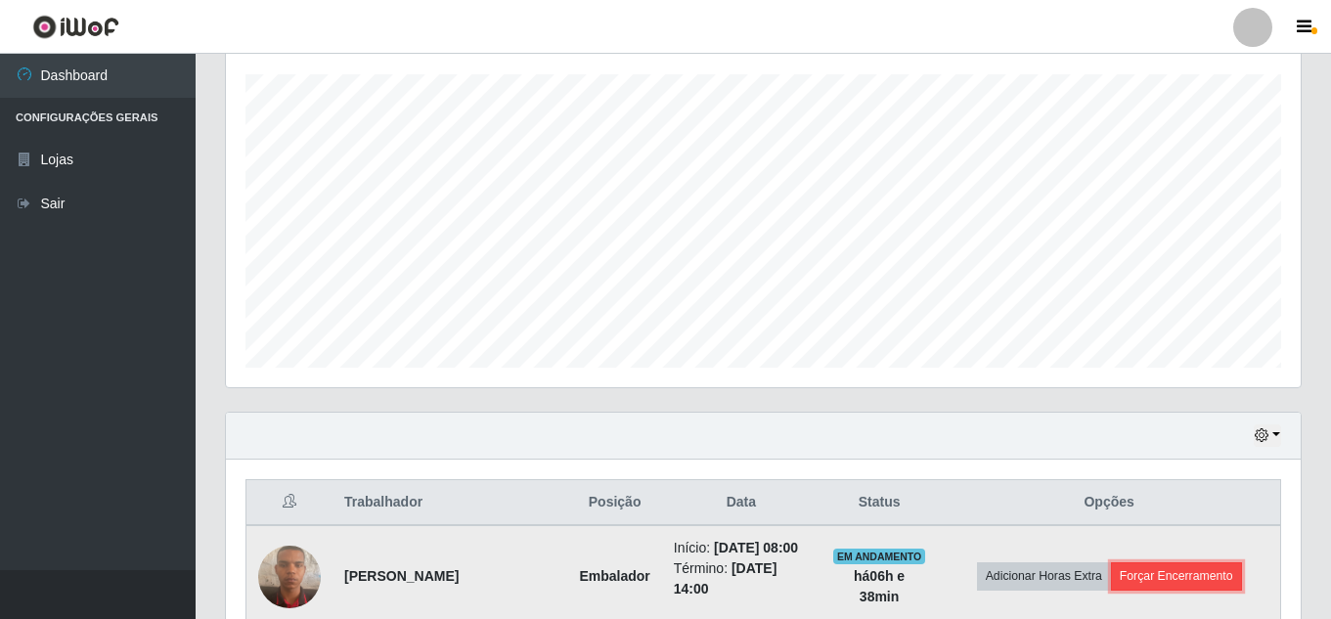
click at [1007, 585] on button "Forçar Encerramento" at bounding box center [1176, 575] width 131 height 27
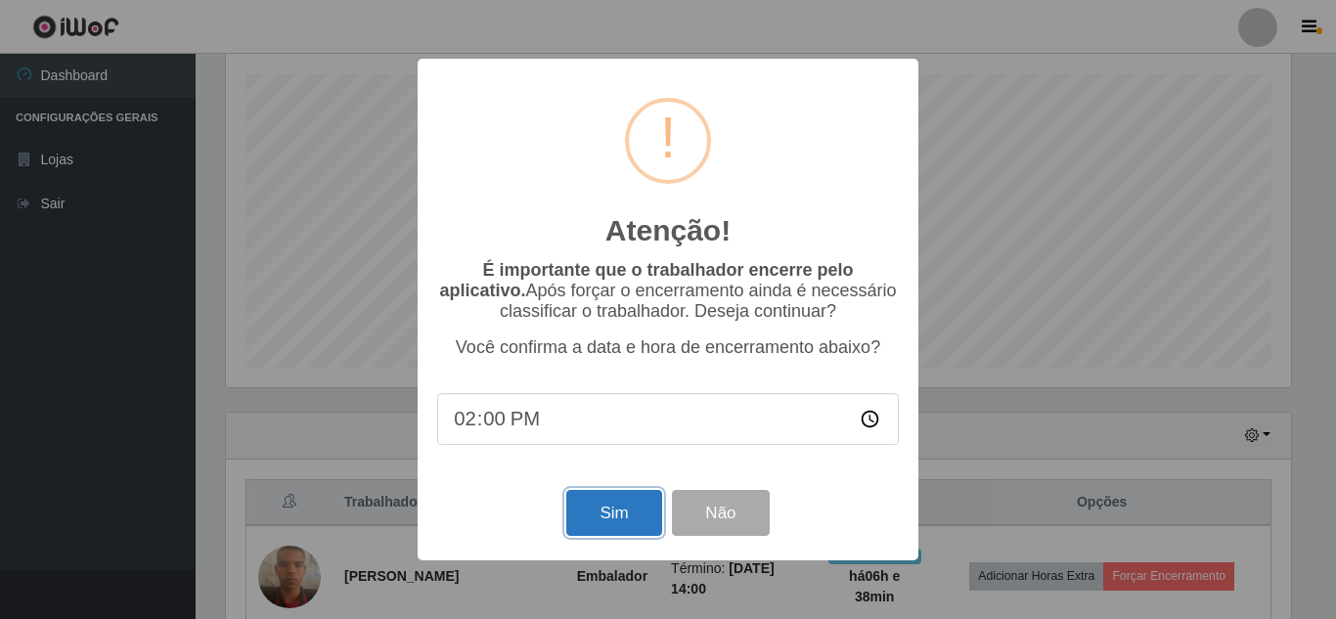
click at [641, 511] on button "Sim" at bounding box center [613, 513] width 95 height 46
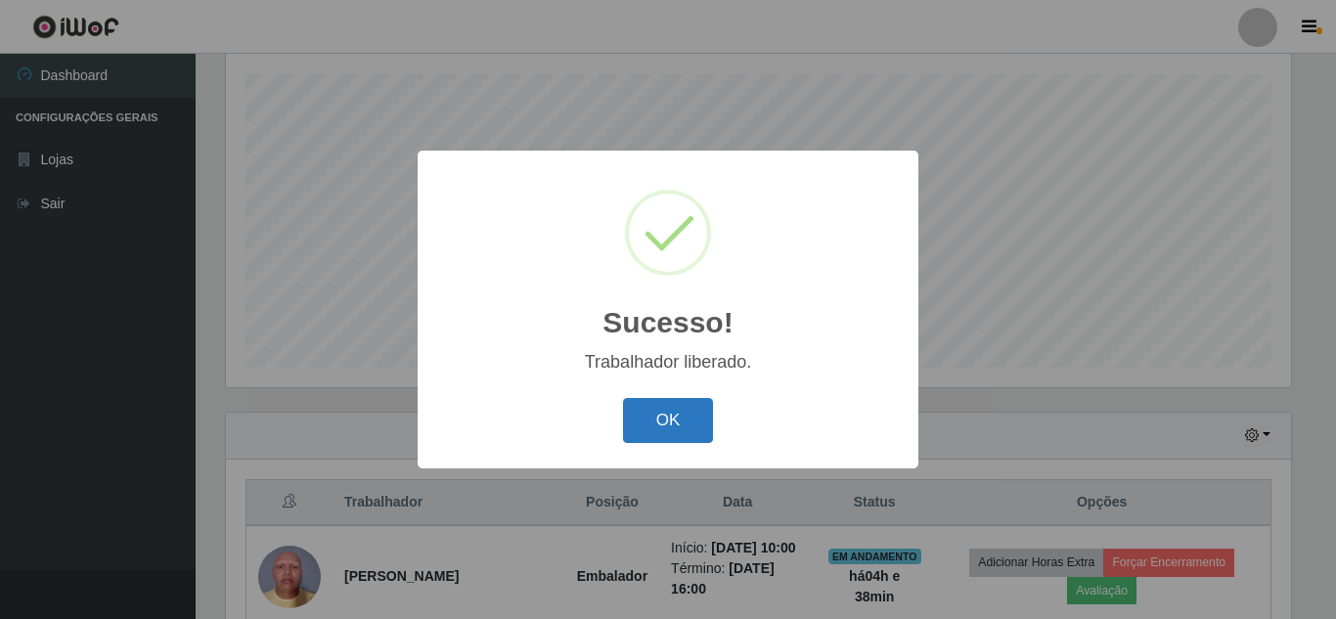
click at [661, 406] on button "OK" at bounding box center [668, 421] width 91 height 46
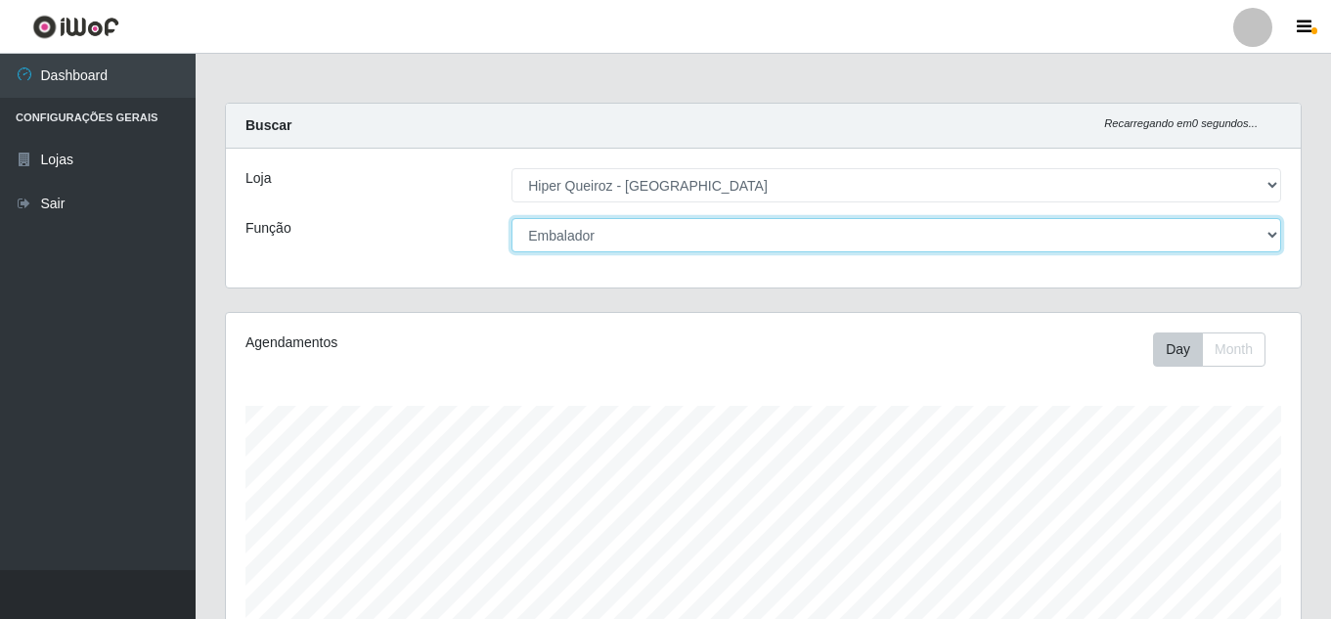
click at [664, 242] on select "[Selecione...] Embalador Embalador + Embalador ++ Operador de Caixa Operador de…" at bounding box center [897, 235] width 770 height 34
select select "22"
click at [512, 218] on select "[Selecione...] Embalador Embalador + Embalador ++ Operador de Caixa Operador de…" at bounding box center [897, 235] width 770 height 34
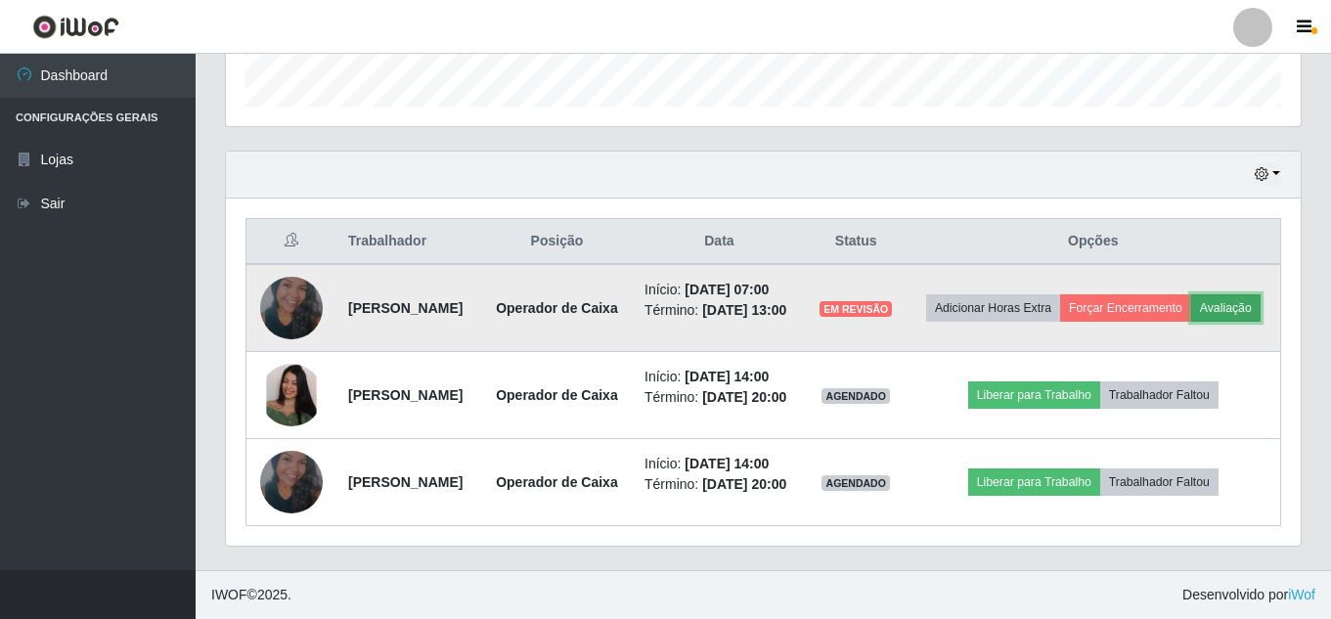
click at [1007, 294] on button "Avaliação" at bounding box center [1225, 307] width 69 height 27
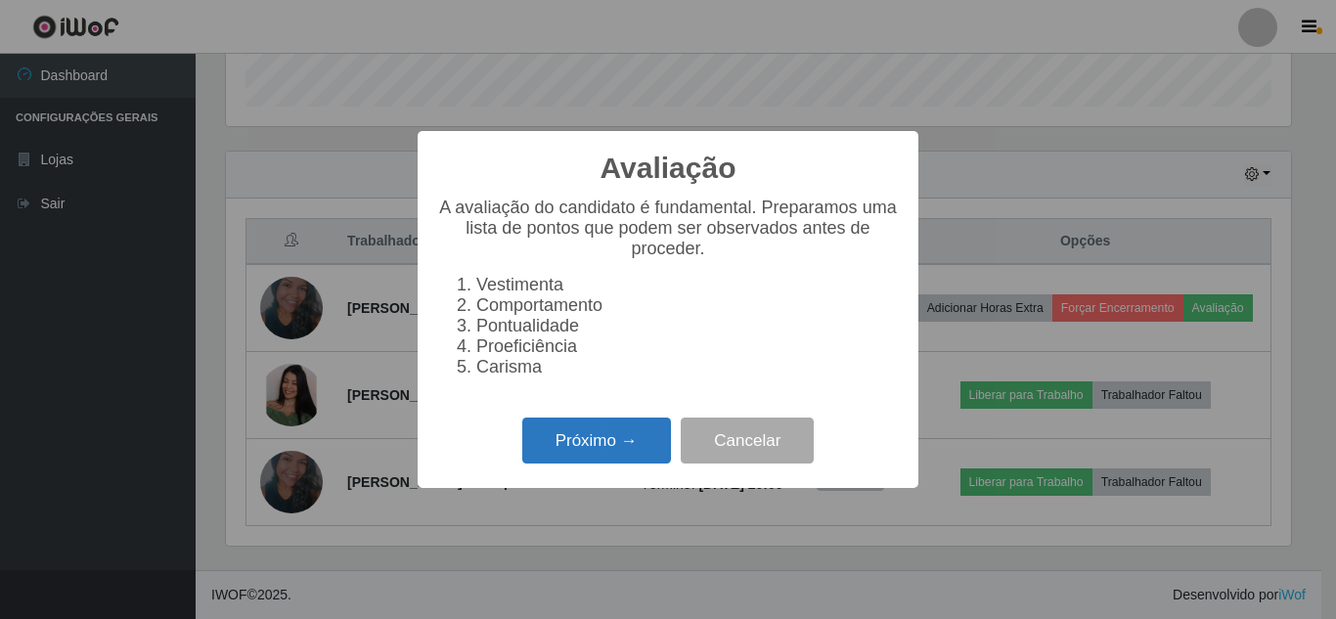
click at [627, 459] on button "Próximo →" at bounding box center [596, 441] width 149 height 46
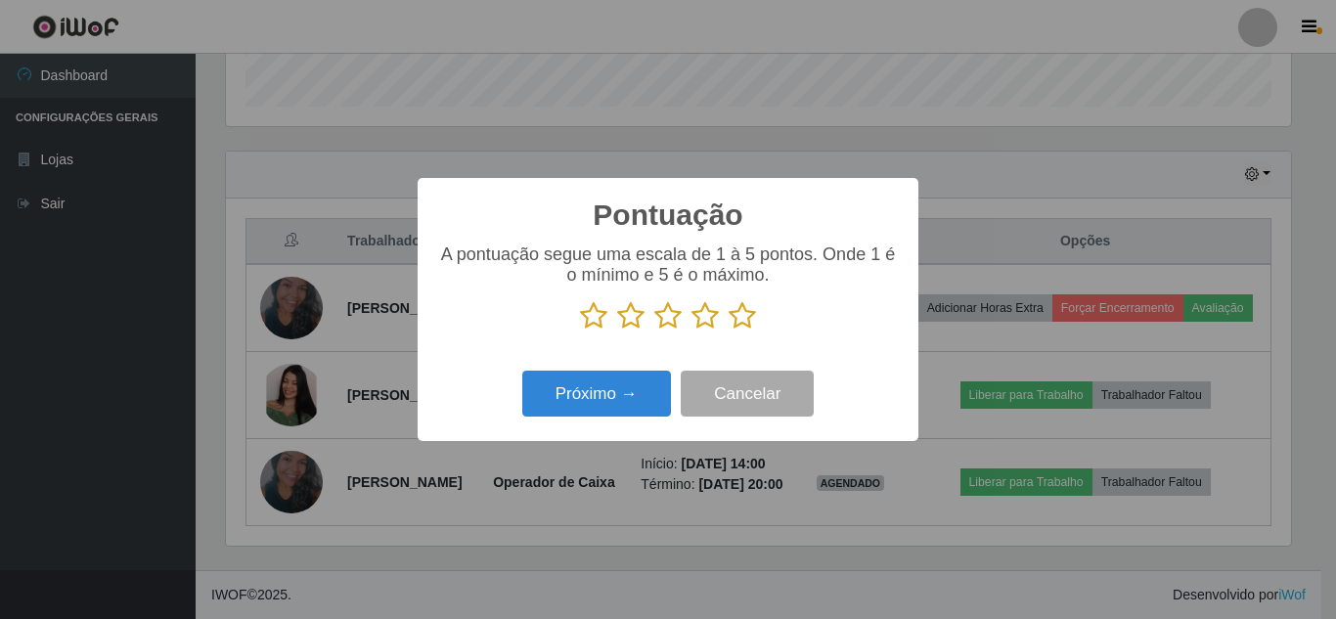
click at [744, 323] on icon at bounding box center [742, 315] width 27 height 29
click at [729, 331] on input "radio" at bounding box center [729, 331] width 0 height 0
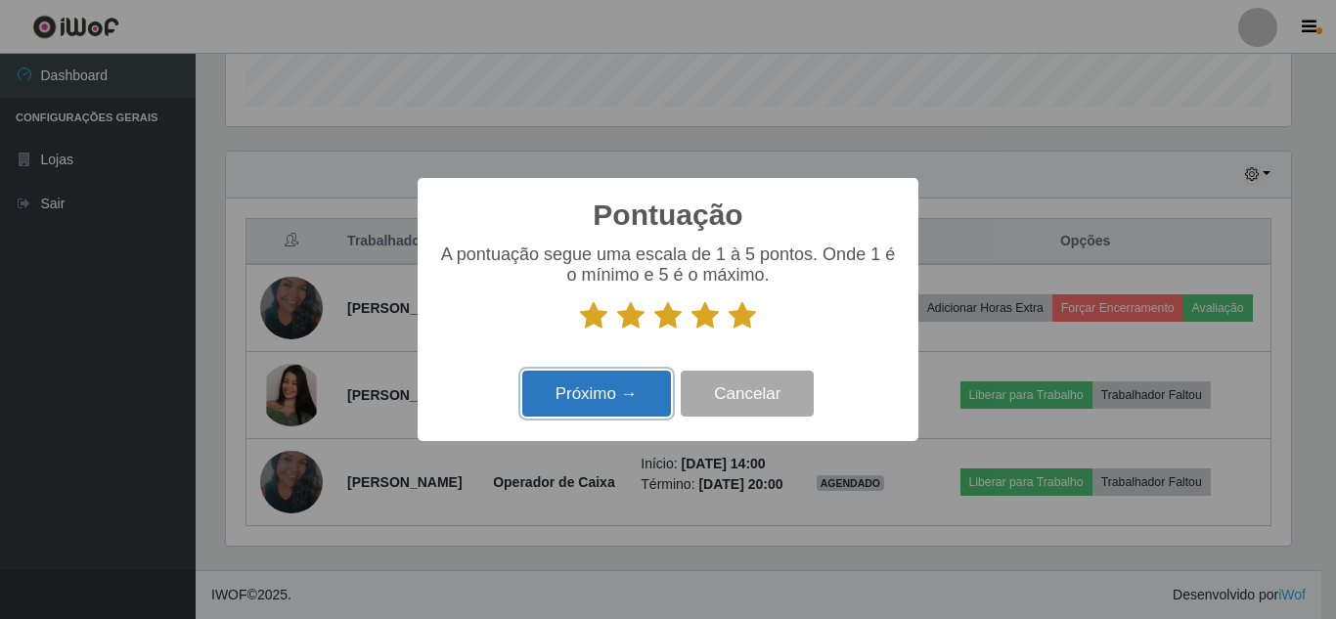
click at [583, 394] on button "Próximo →" at bounding box center [596, 394] width 149 height 46
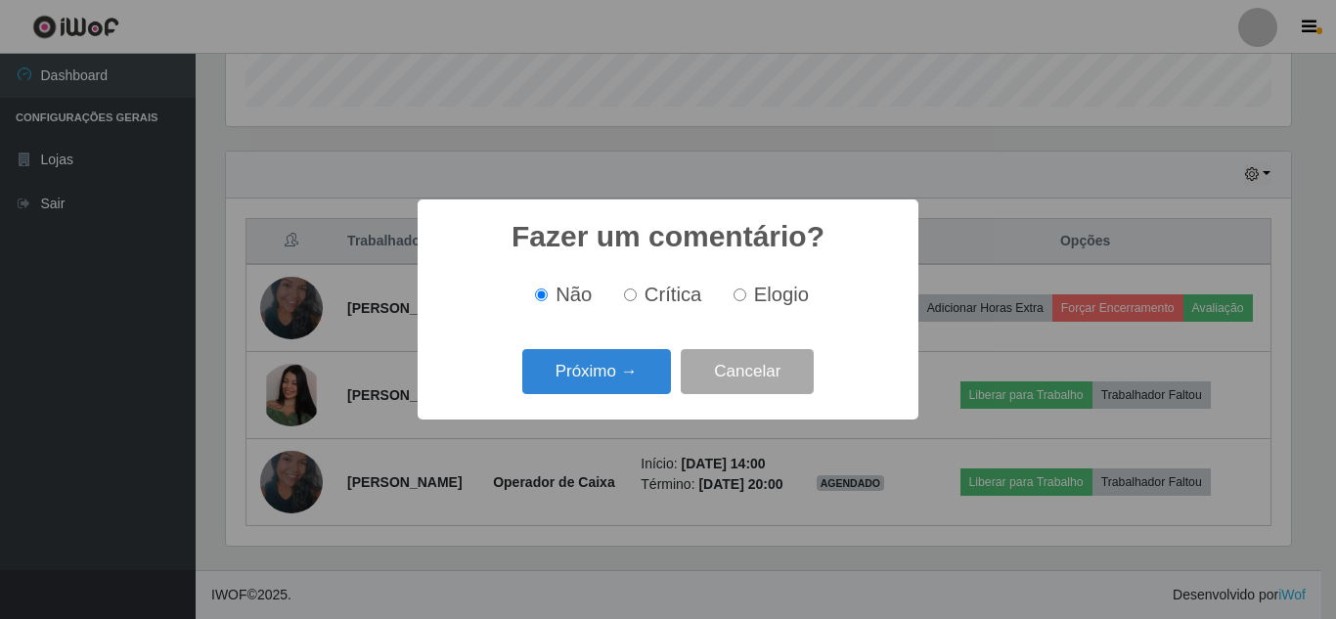
click at [742, 292] on input "Elogio" at bounding box center [740, 295] width 13 height 13
radio input "true"
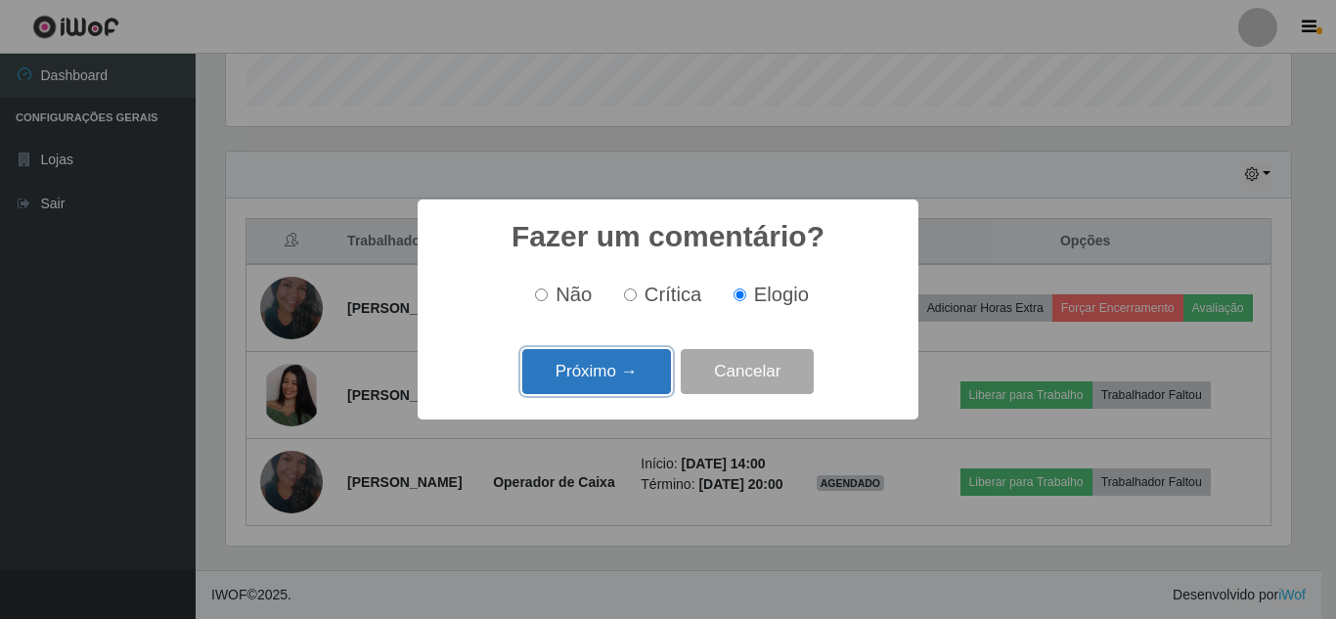
click at [622, 380] on button "Próximo →" at bounding box center [596, 372] width 149 height 46
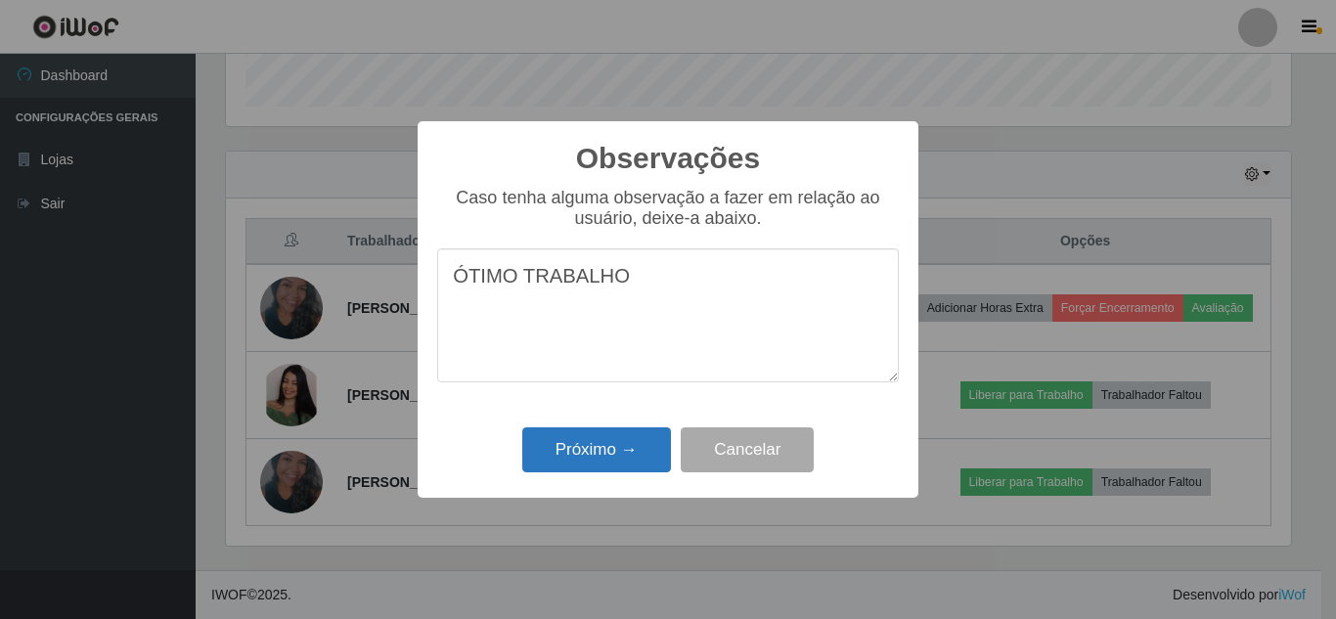
type textarea "ÓTIMO TRABALHO"
click at [607, 456] on button "Próximo →" at bounding box center [596, 450] width 149 height 46
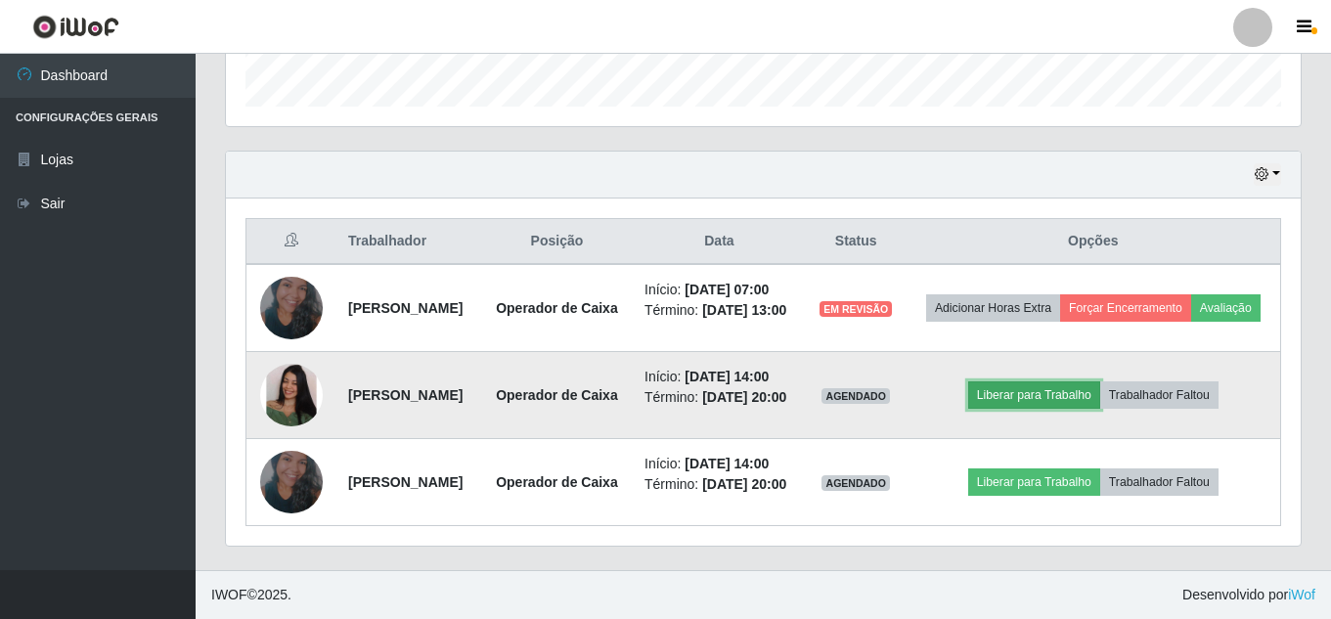
click at [1007, 382] on button "Liberar para Trabalho" at bounding box center [1034, 395] width 132 height 27
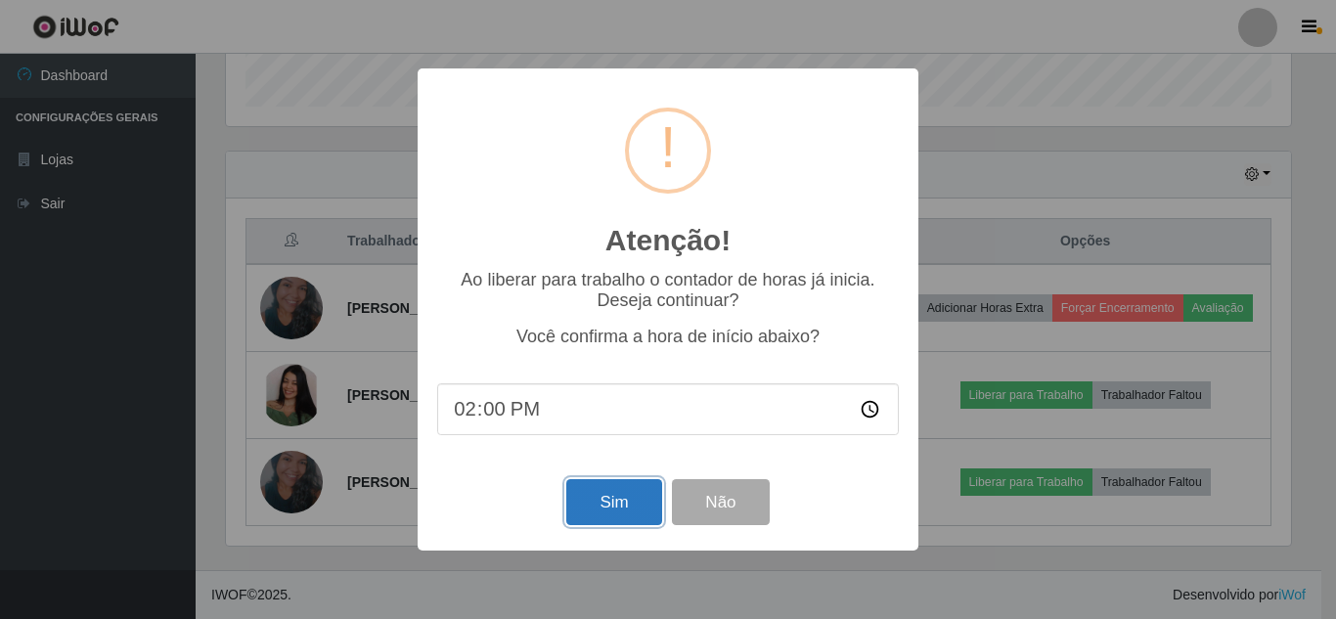
click at [574, 493] on button "Sim" at bounding box center [613, 502] width 95 height 46
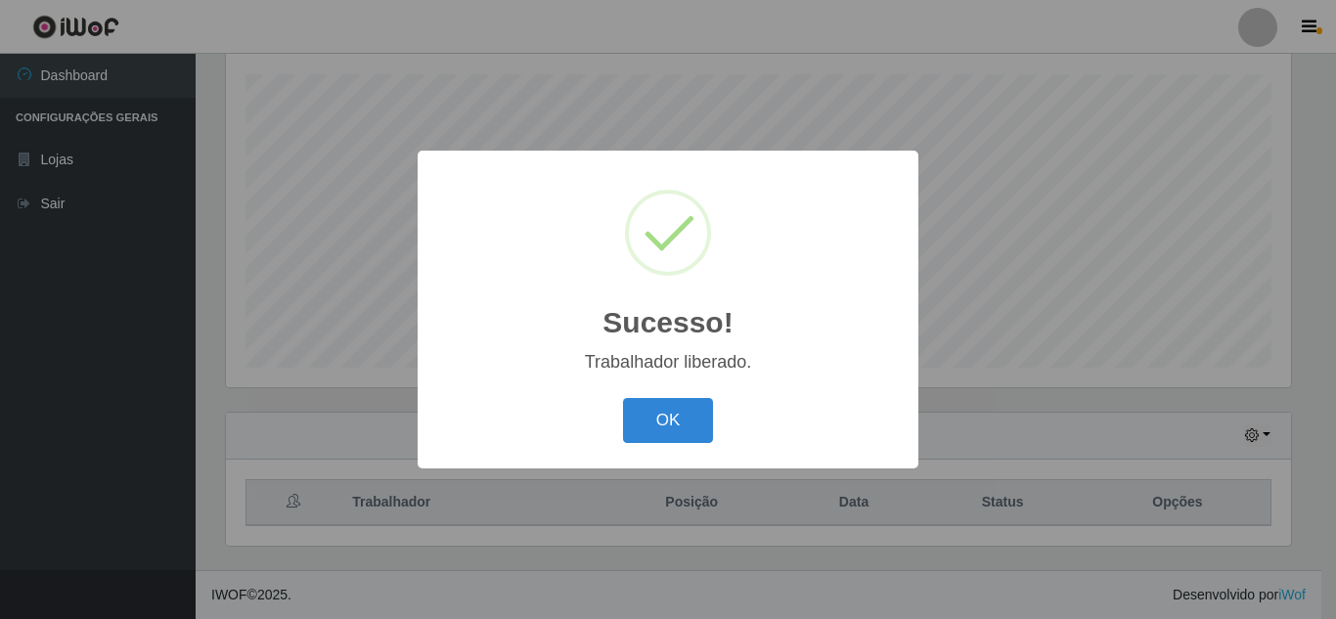
click at [1007, 461] on div "Sucesso! × Trabalhador liberado. OK Cancel" at bounding box center [668, 309] width 1336 height 619
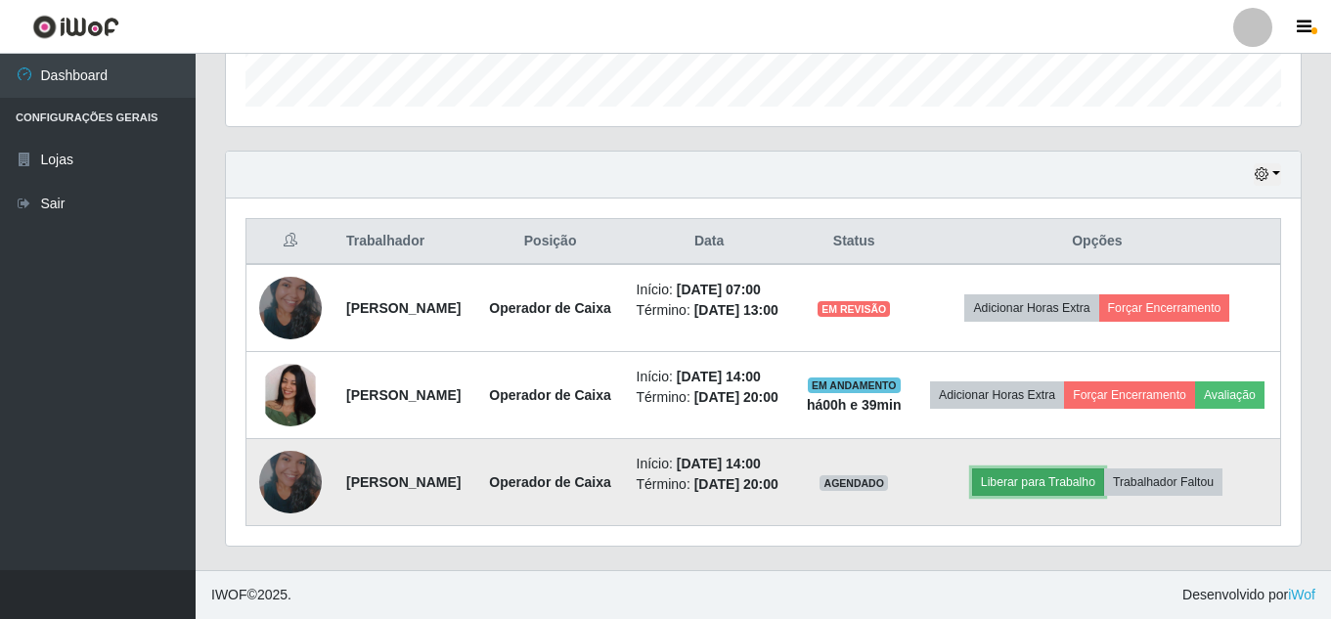
click at [1007, 479] on button "Liberar para Trabalho" at bounding box center [1038, 482] width 132 height 27
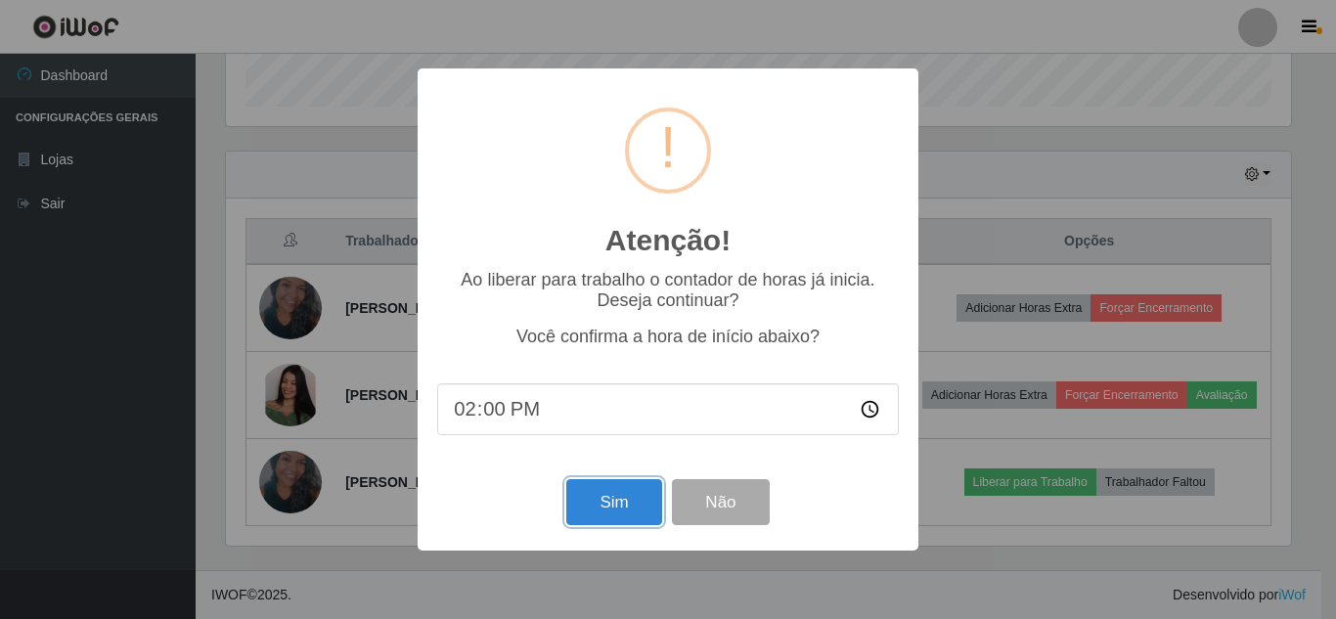
click at [593, 516] on button "Sim" at bounding box center [613, 502] width 95 height 46
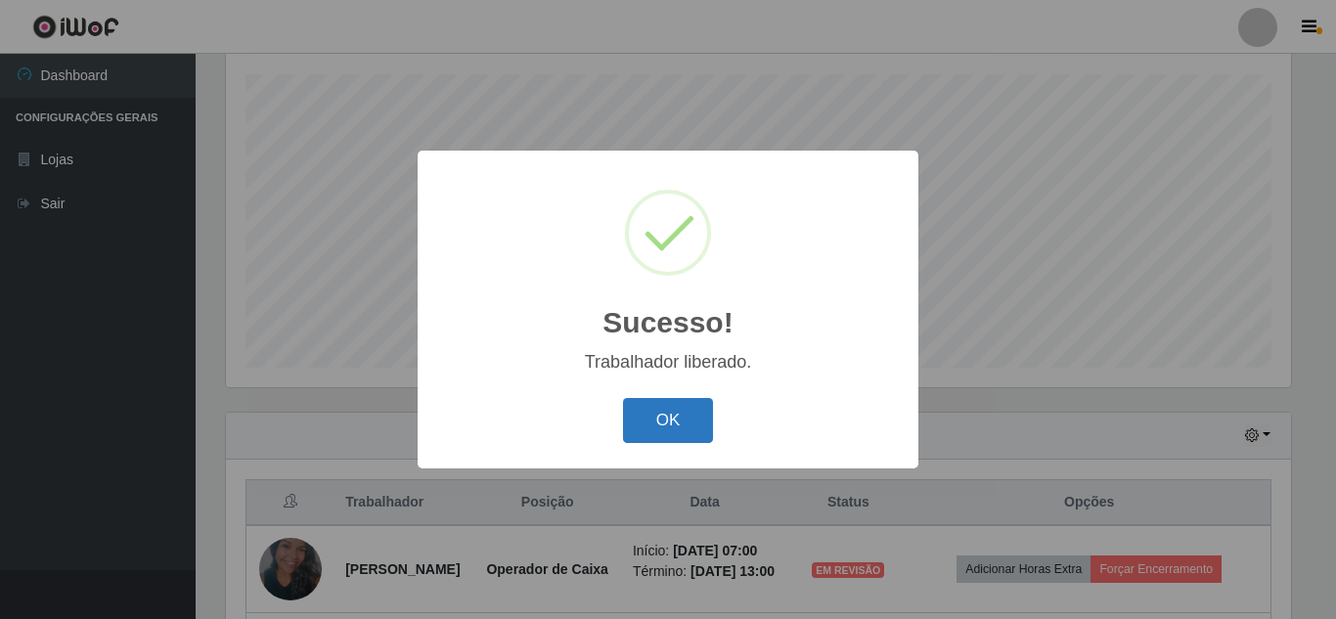
click at [678, 425] on button "OK" at bounding box center [668, 421] width 91 height 46
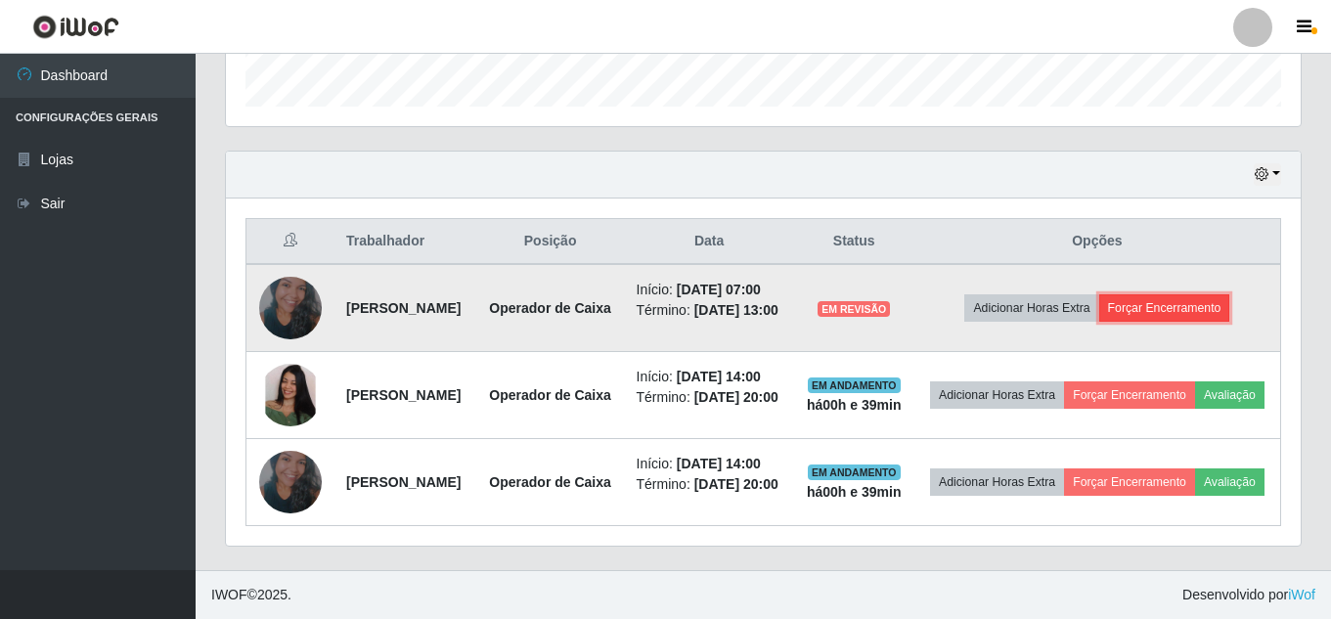
click at [1007, 294] on button "Forçar Encerramento" at bounding box center [1165, 307] width 131 height 27
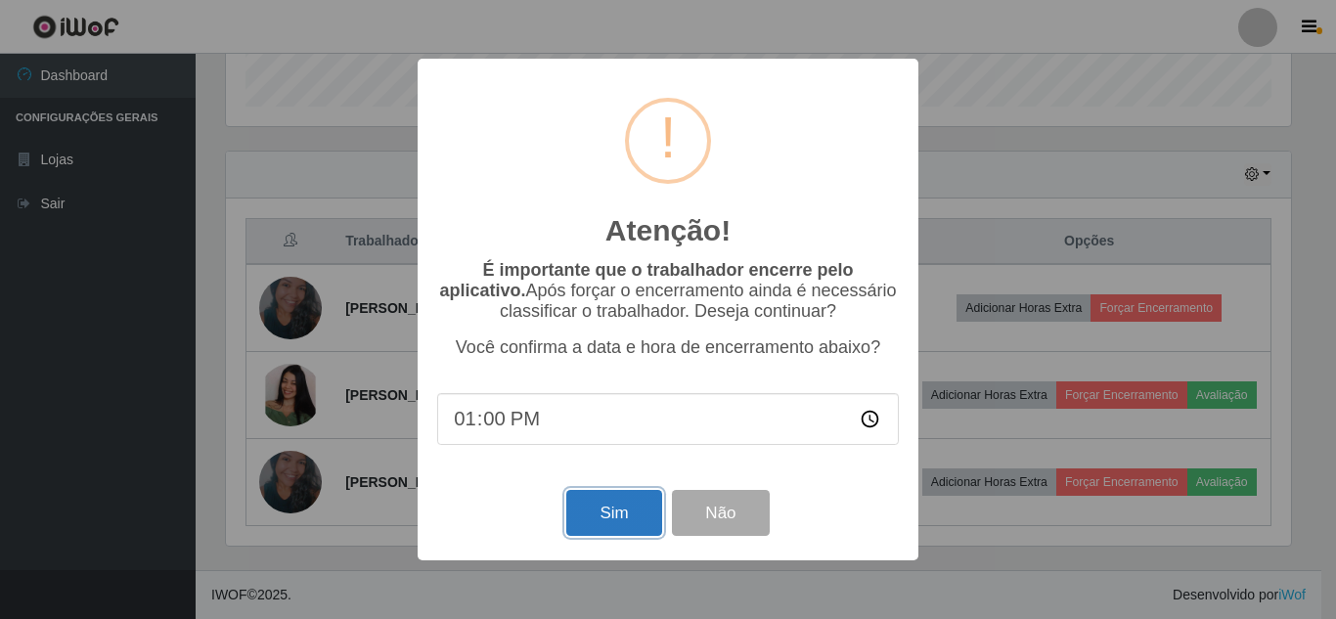
click at [624, 504] on button "Sim" at bounding box center [613, 513] width 95 height 46
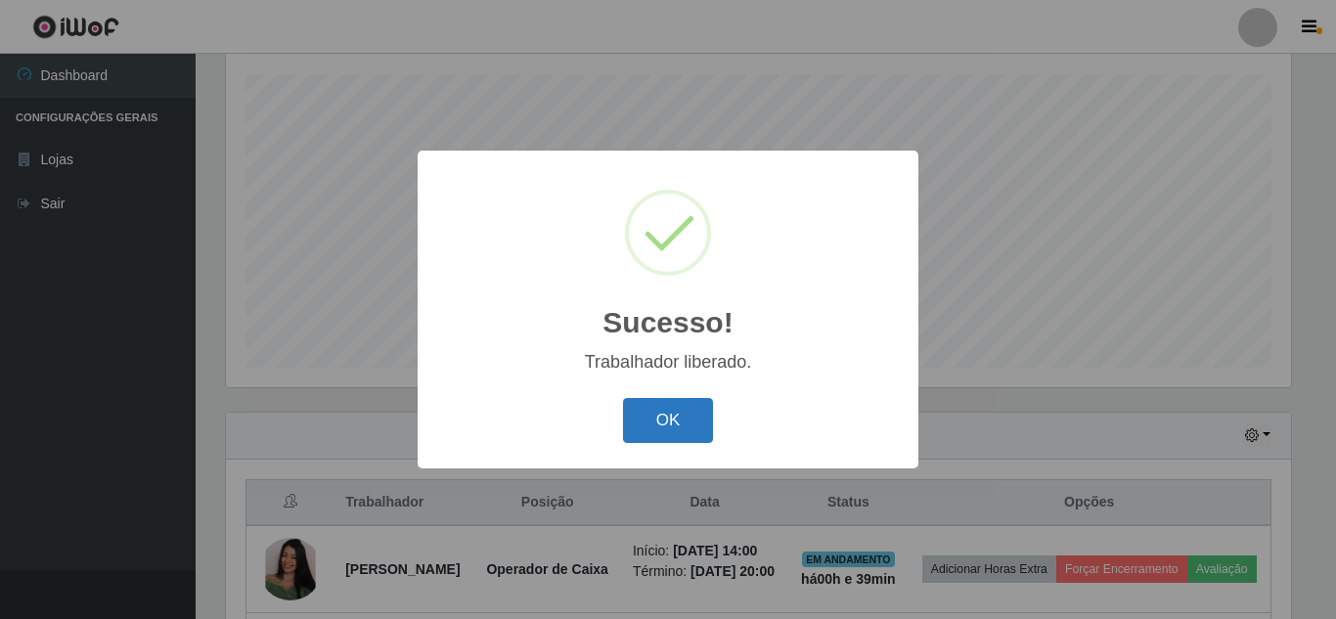
click at [697, 426] on button "OK" at bounding box center [668, 421] width 91 height 46
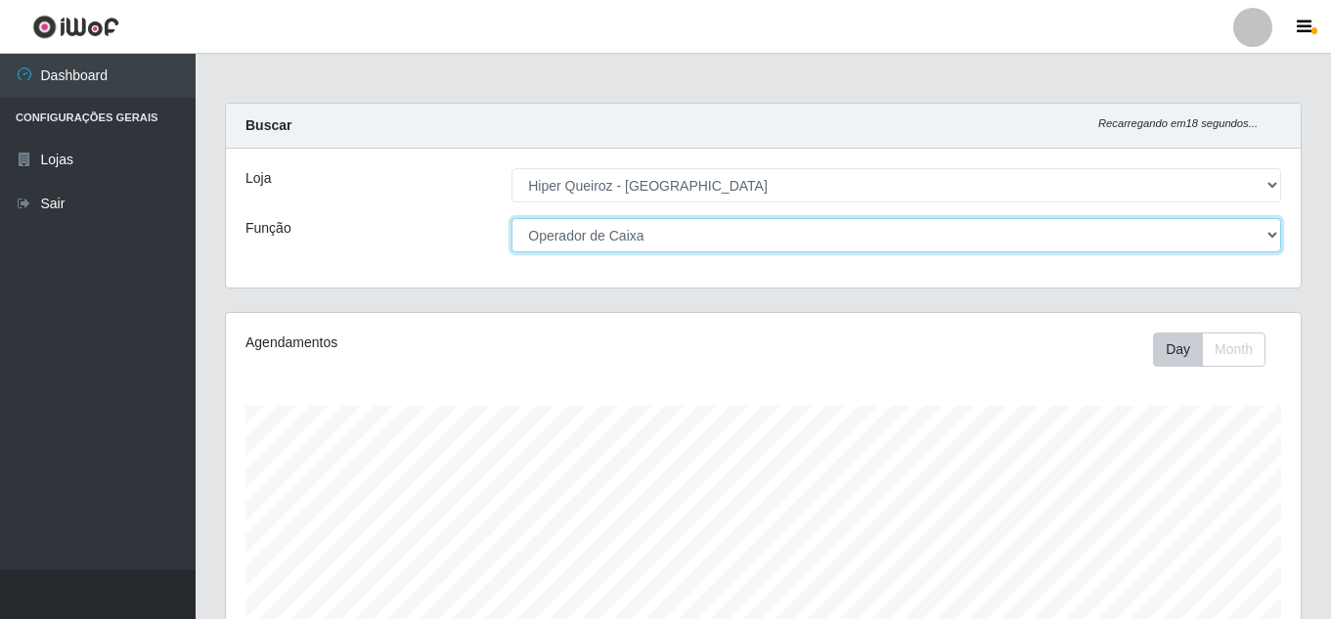
click at [598, 240] on select "[Selecione...] Embalador Embalador + Embalador ++ Operador de Caixa Operador de…" at bounding box center [897, 235] width 770 height 34
select select "72"
click at [512, 218] on select "[Selecione...] Embalador Embalador + Embalador ++ Operador de Caixa Operador de…" at bounding box center [897, 235] width 770 height 34
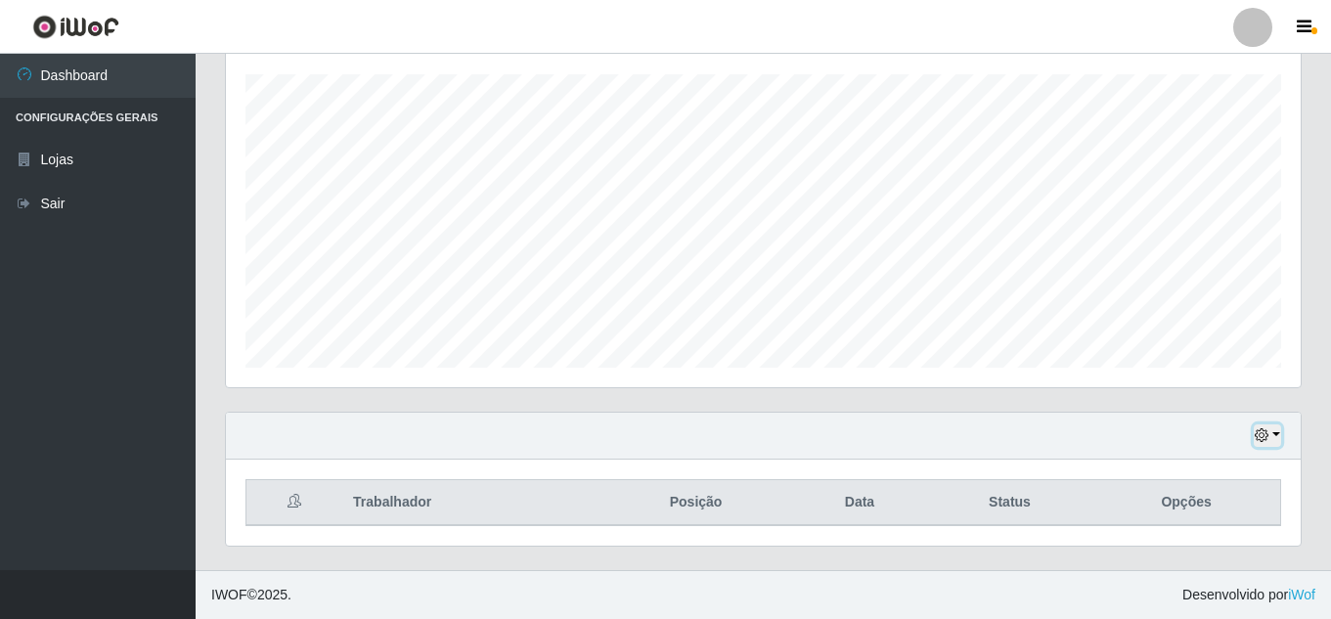
drag, startPoint x: 1270, startPoint y: 442, endPoint x: 1251, endPoint y: 442, distance: 18.6
click at [1007, 442] on button "button" at bounding box center [1267, 436] width 27 height 22
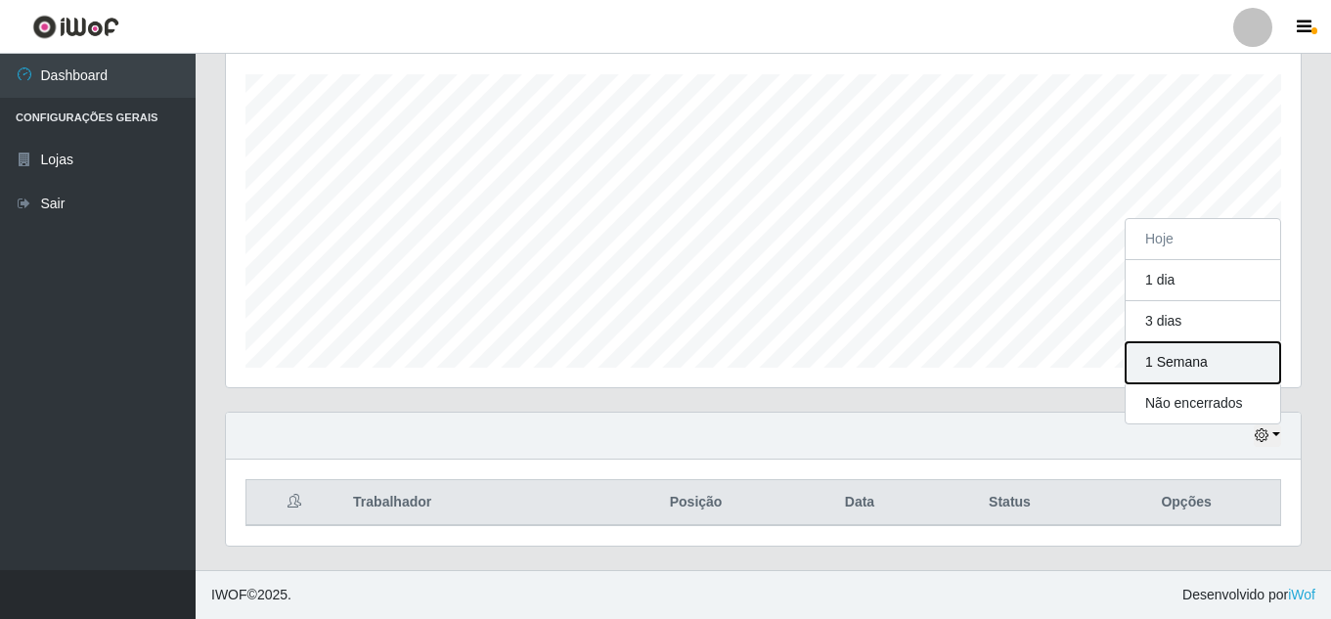
click at [1007, 367] on button "1 Semana" at bounding box center [1203, 362] width 155 height 41
